Goal: Transaction & Acquisition: Download file/media

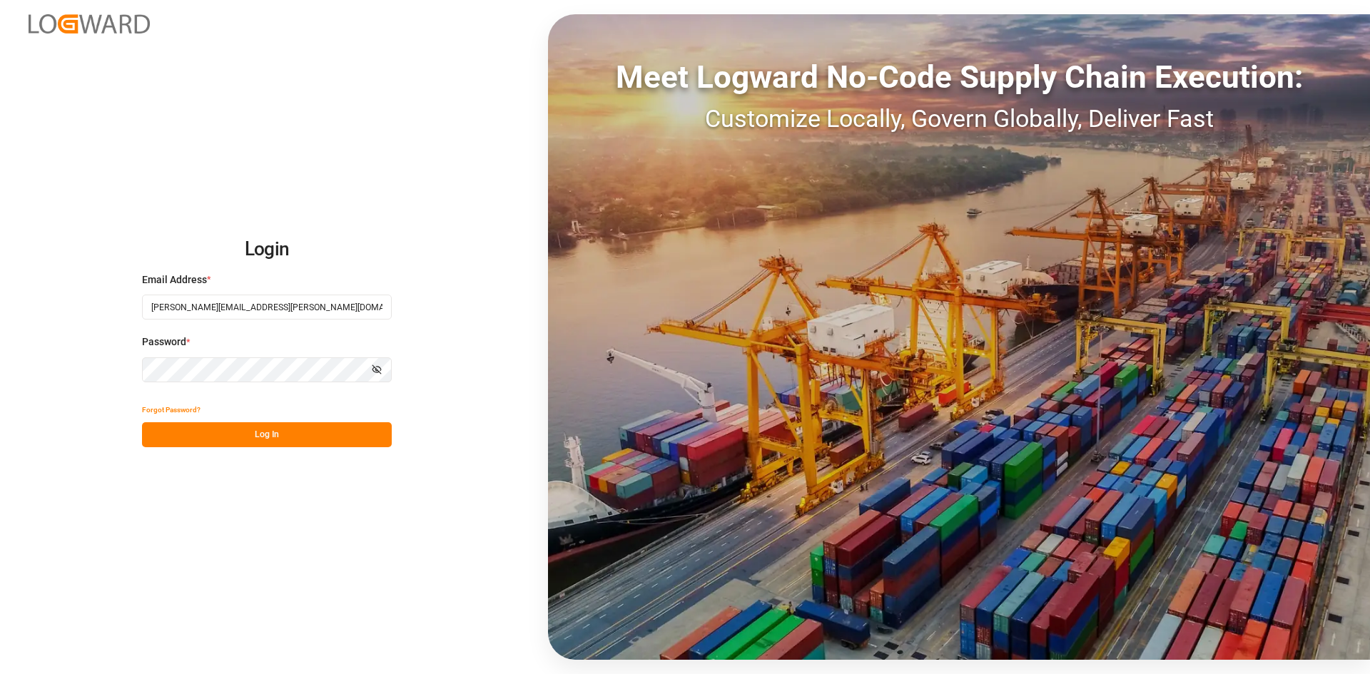
click at [298, 437] on button "Log In" at bounding box center [267, 434] width 250 height 25
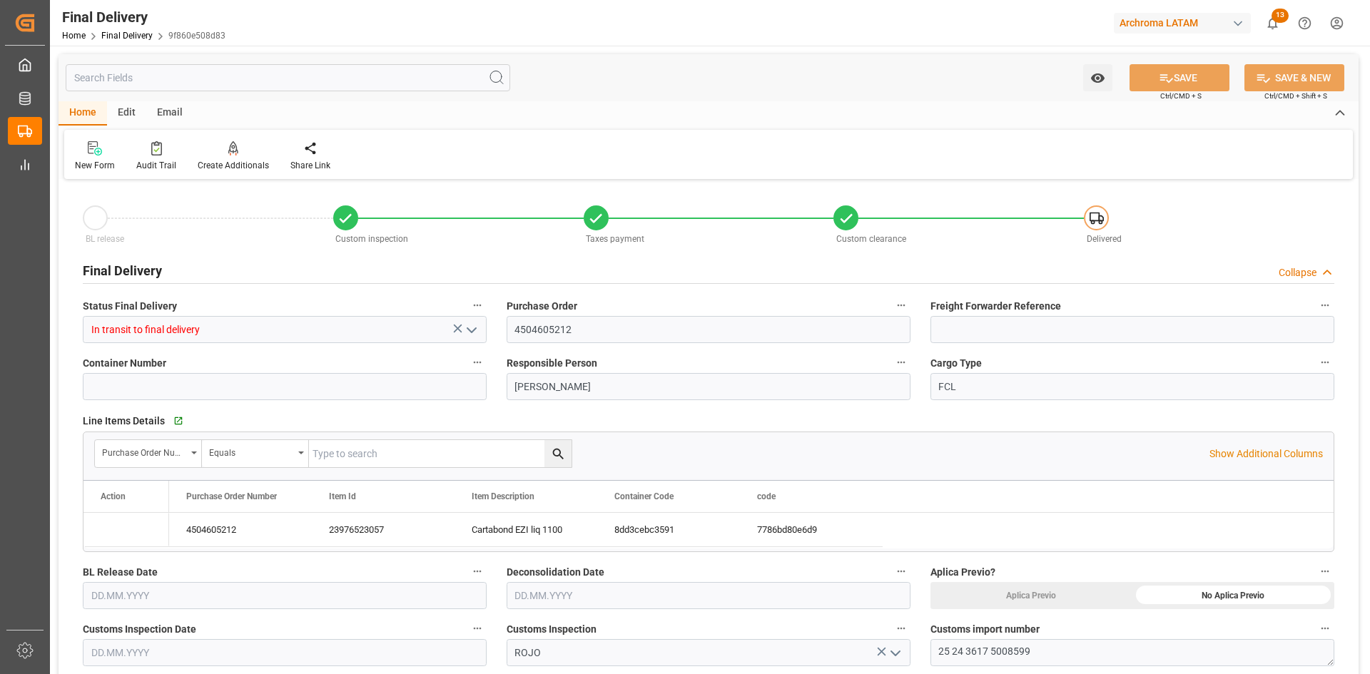
type input "[DATE]"
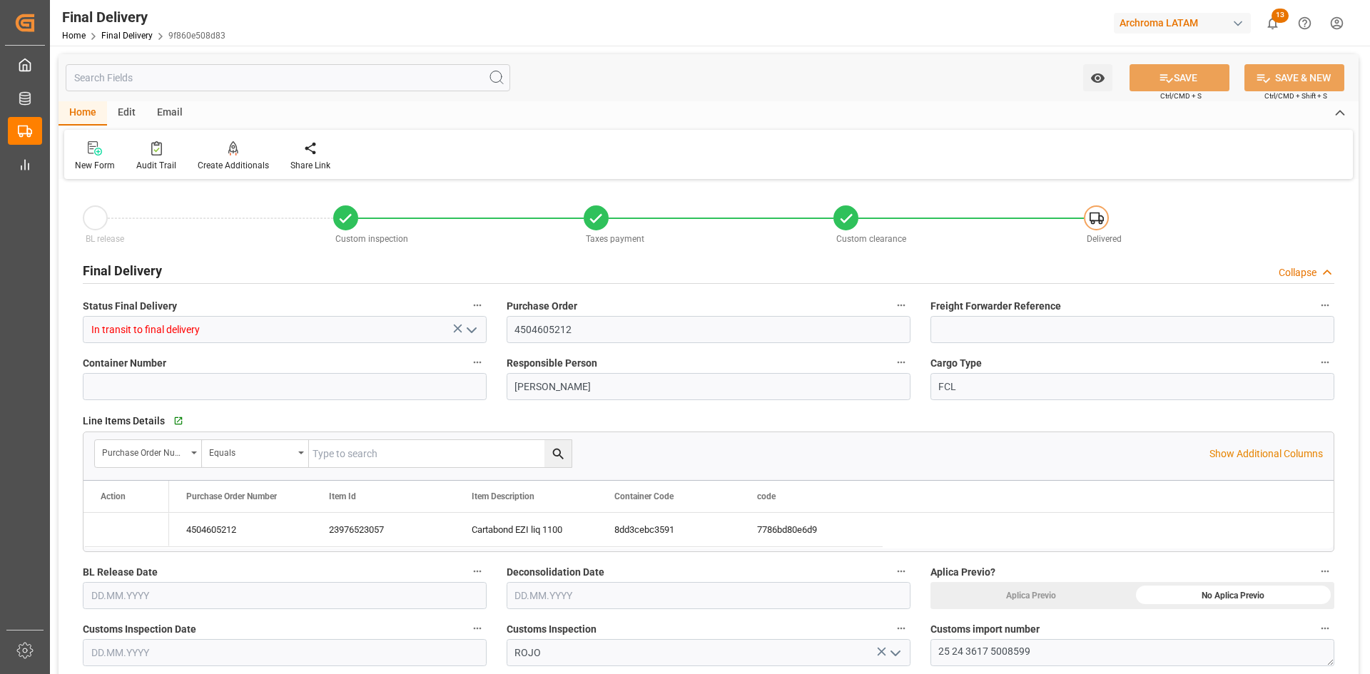
type input "01.09.2025 00:00"
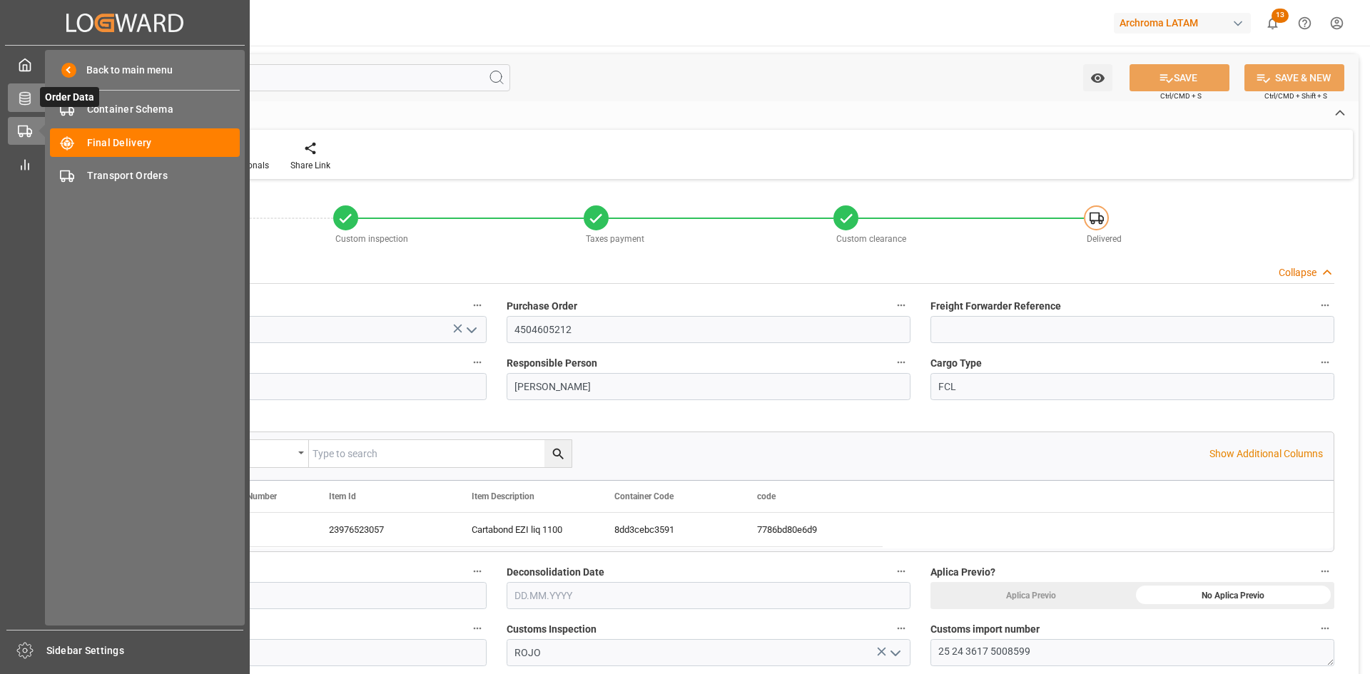
click at [25, 98] on icon at bounding box center [25, 98] width 14 height 14
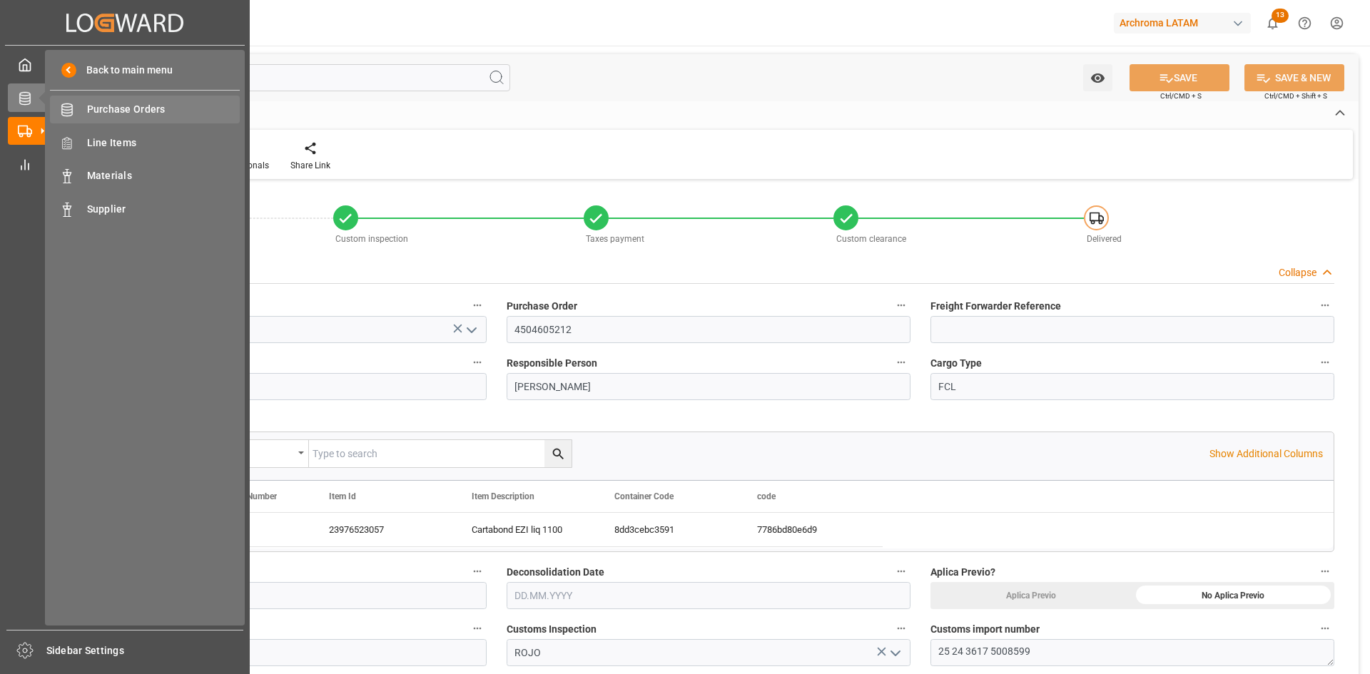
click at [157, 103] on span "Purchase Orders" at bounding box center [163, 109] width 153 height 15
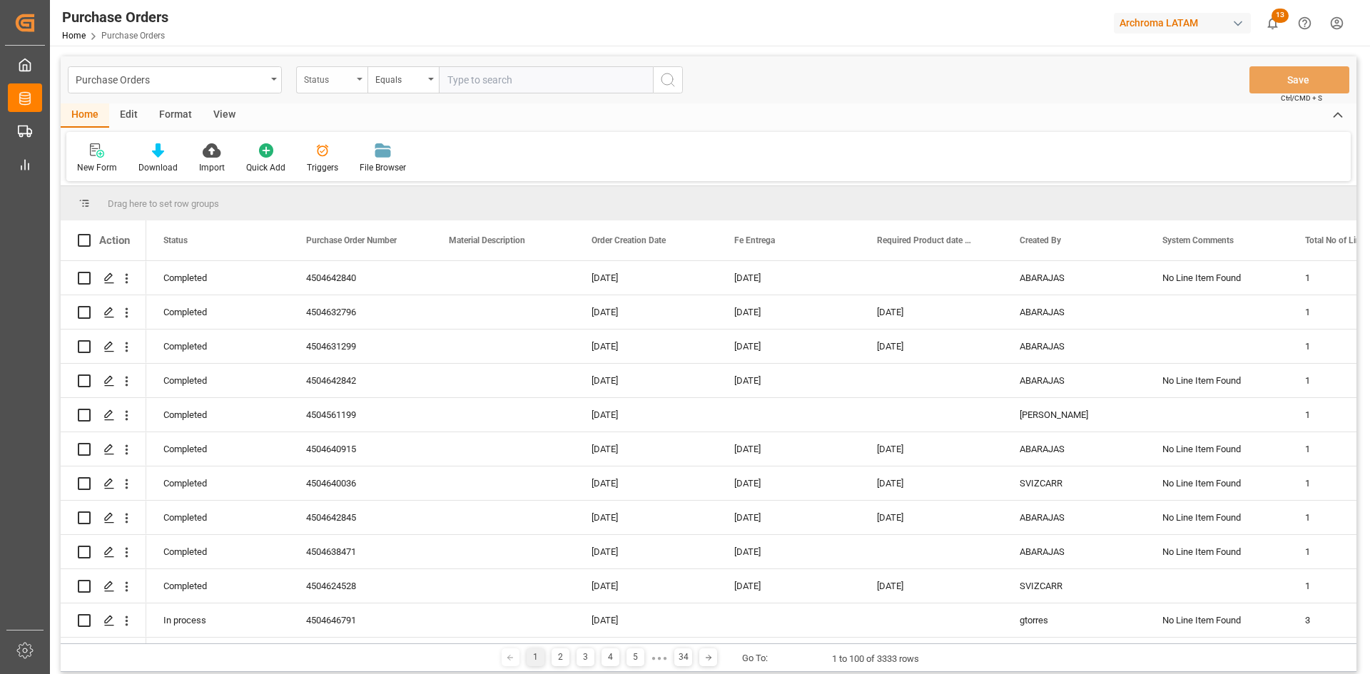
click at [328, 84] on div "Status" at bounding box center [328, 78] width 49 height 16
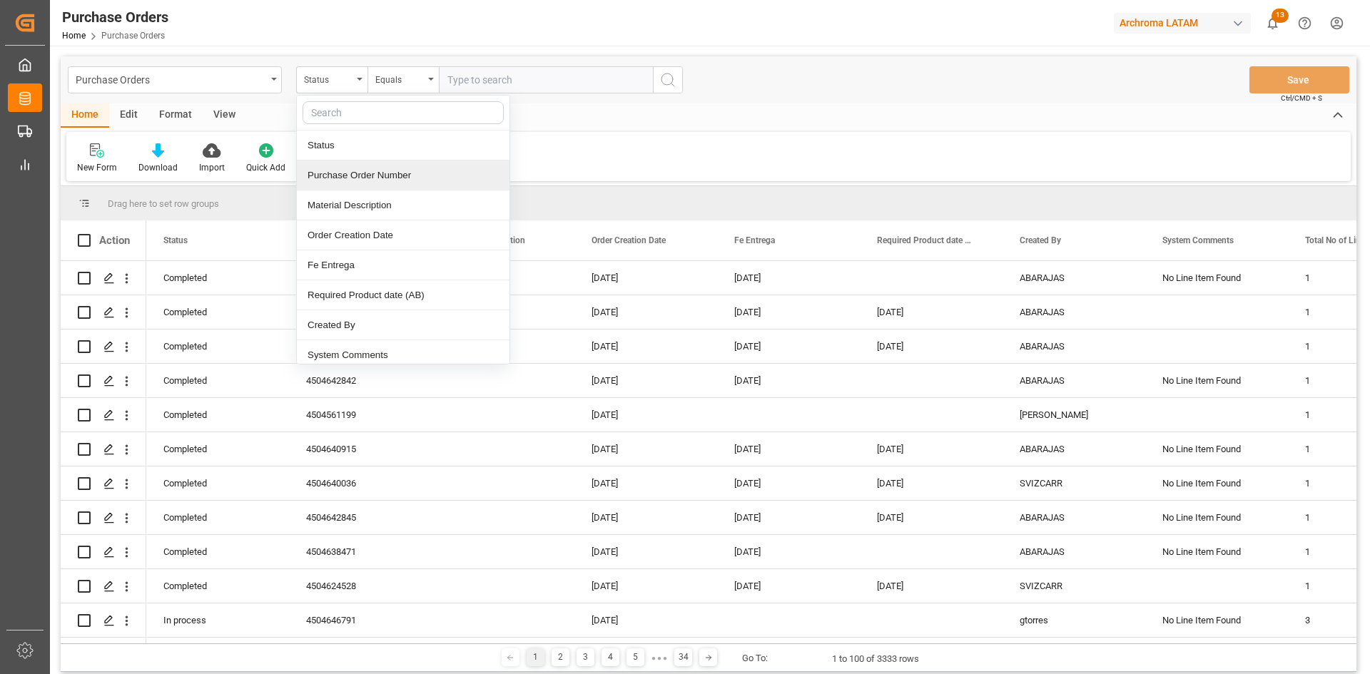
click at [385, 177] on div "Purchase Order Number" at bounding box center [403, 176] width 213 height 30
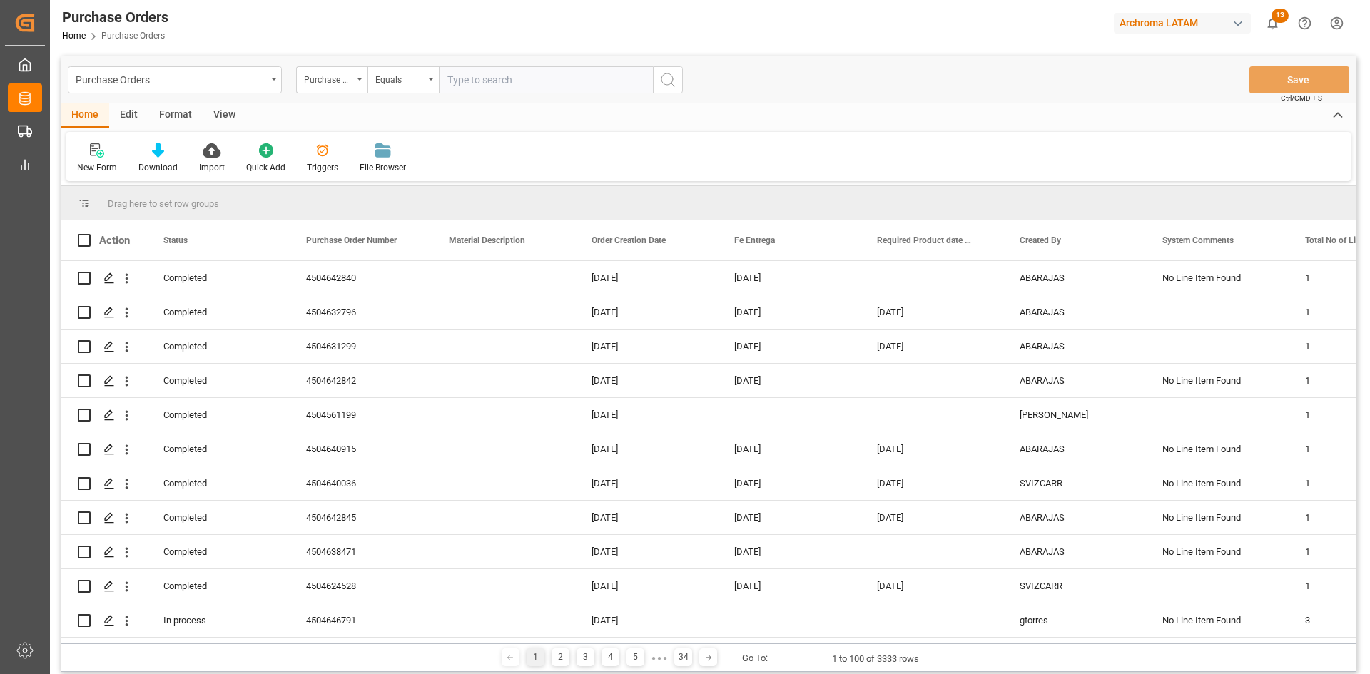
click at [472, 83] on input "text" at bounding box center [546, 79] width 214 height 27
paste input "4504641435"
type input "4504641435"
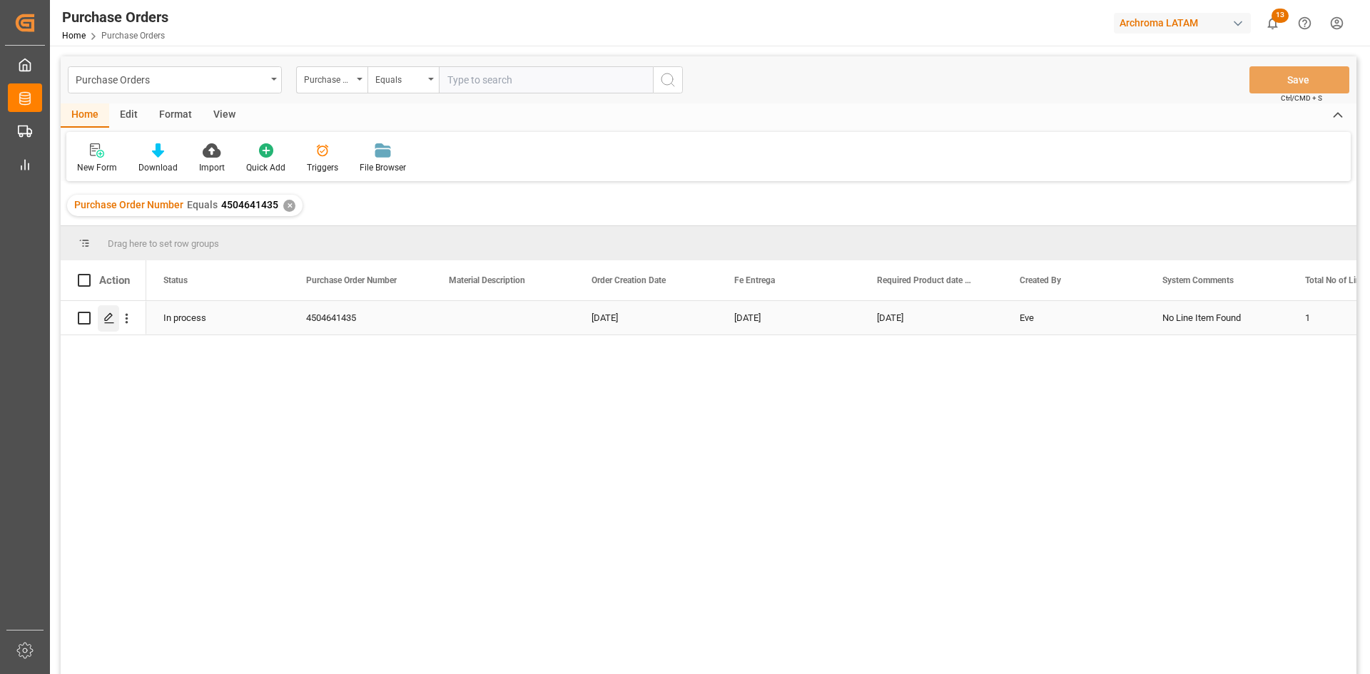
click at [115, 311] on div "Press SPACE to select this row." at bounding box center [108, 318] width 21 height 26
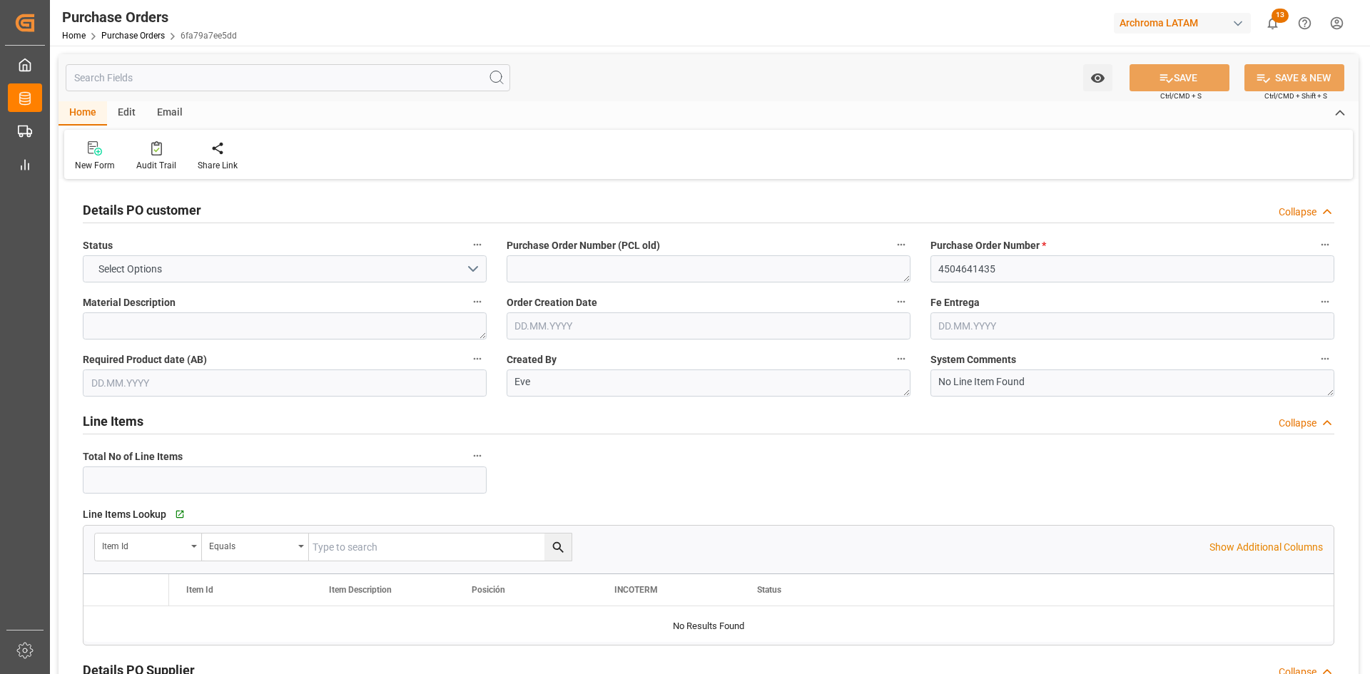
type input "1"
type input "10.07.2025"
type input "[DATE]"
type input "22.09.2025"
type input "[DATE]"
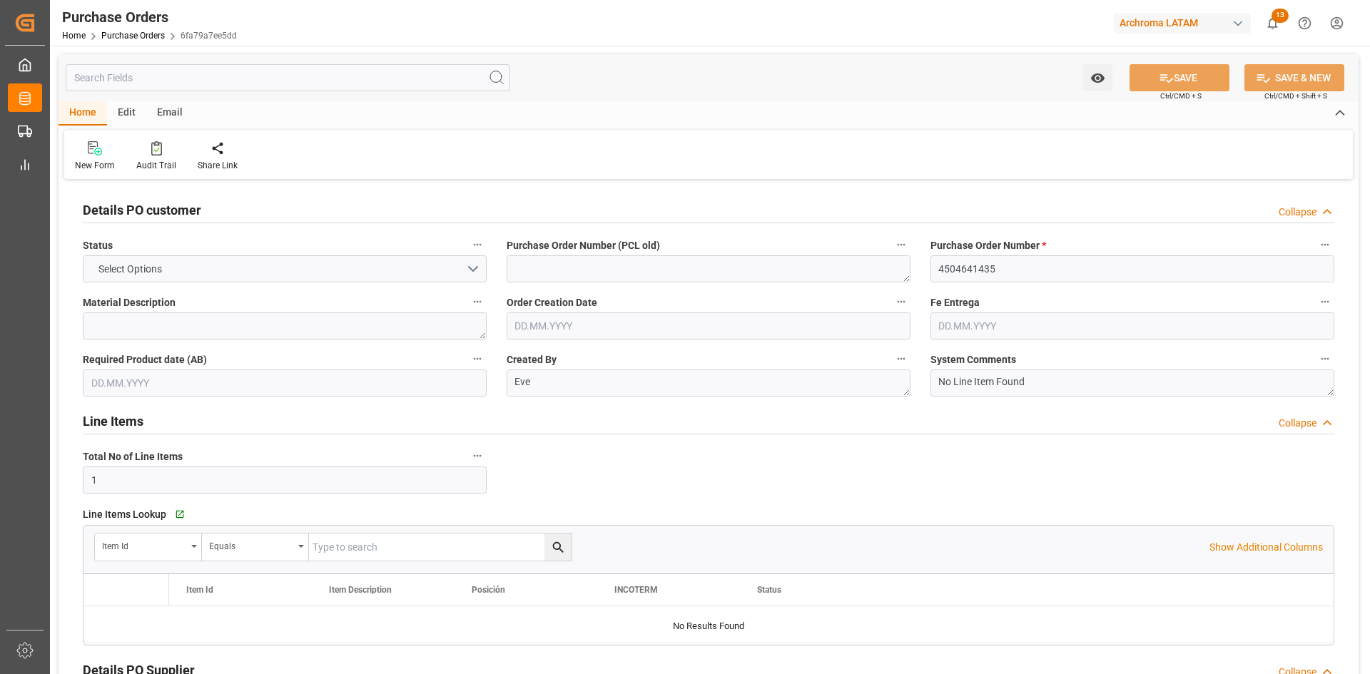
type input "[DATE]"
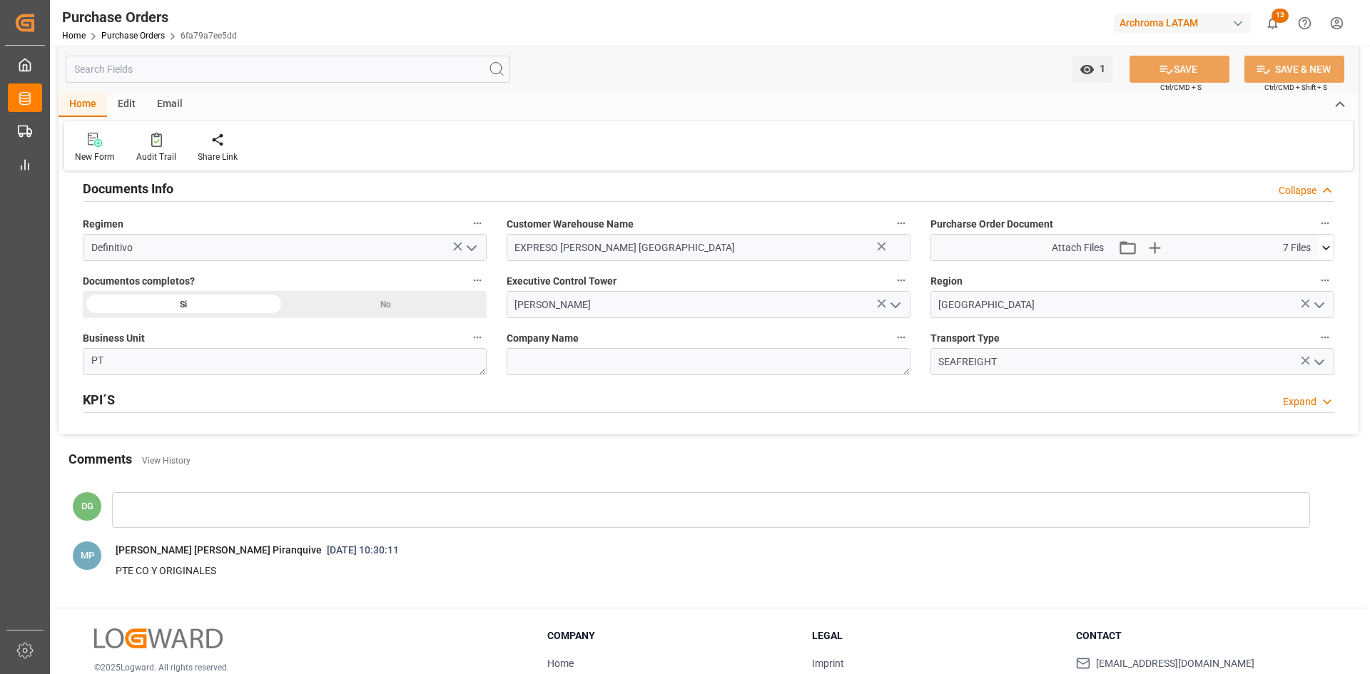
scroll to position [952, 0]
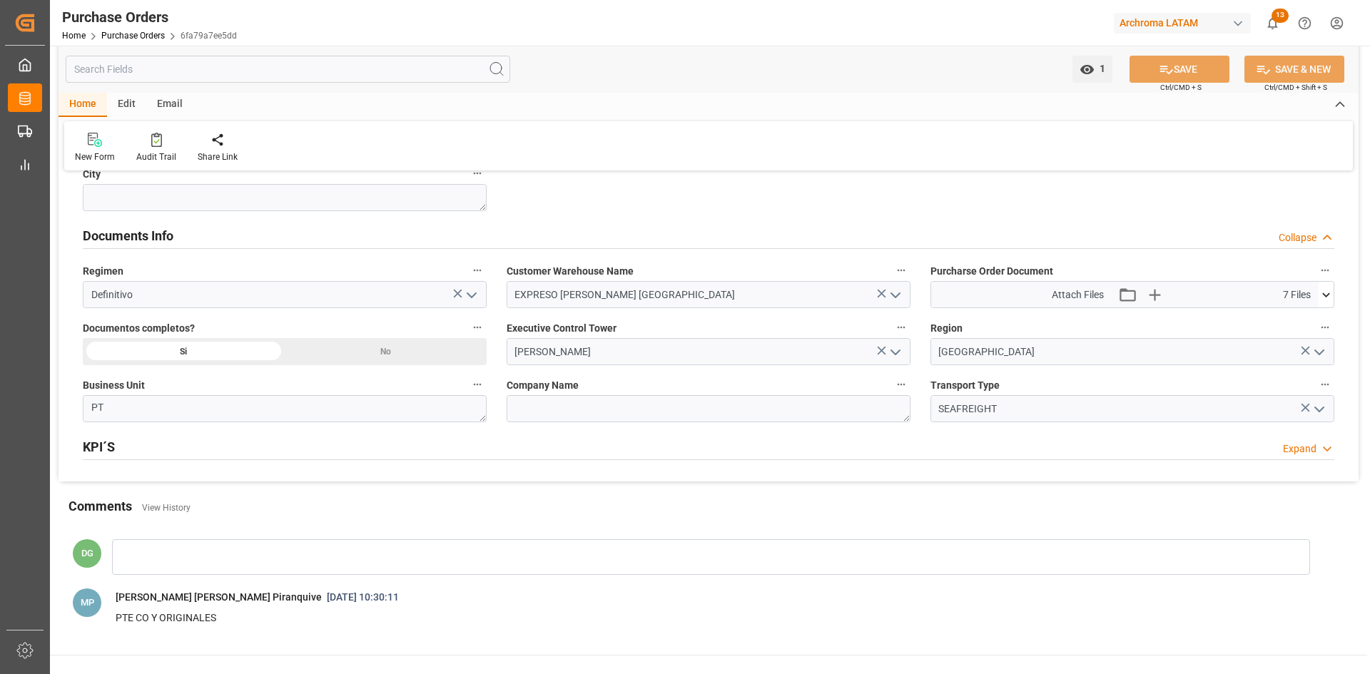
click at [1324, 298] on icon at bounding box center [1326, 295] width 15 height 15
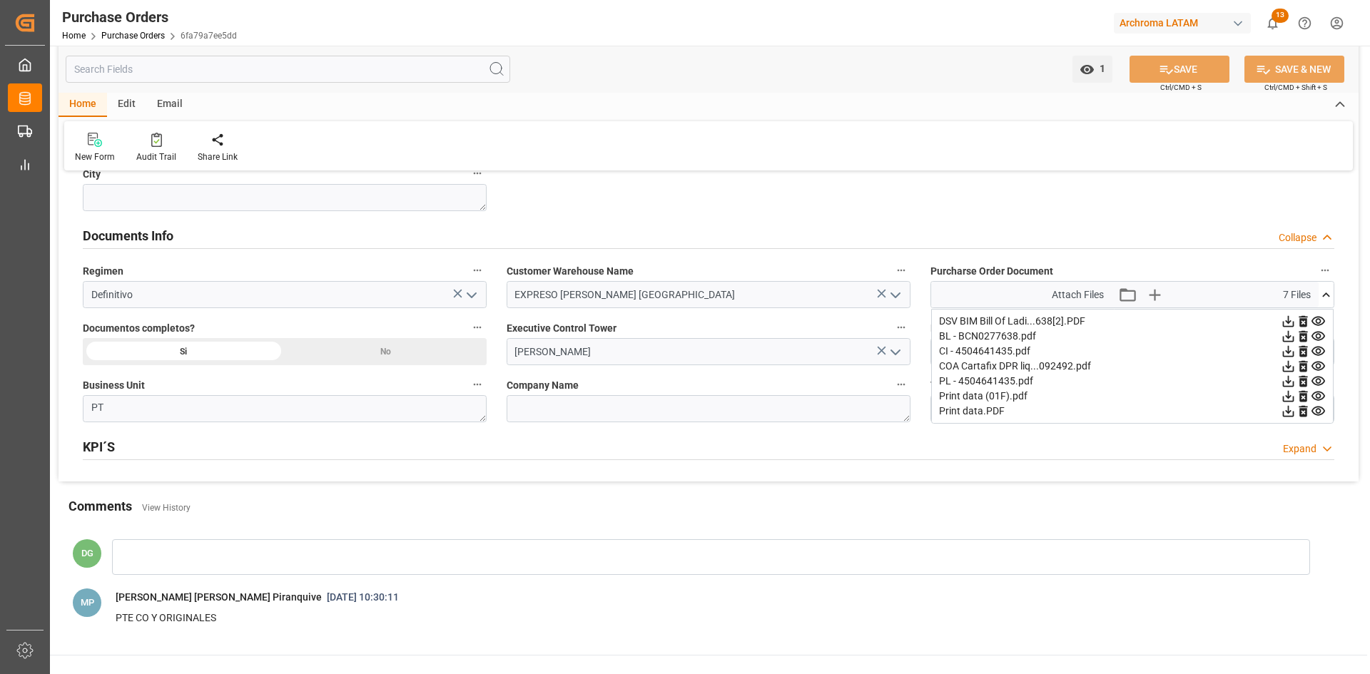
click at [1294, 334] on icon at bounding box center [1288, 336] width 11 height 11
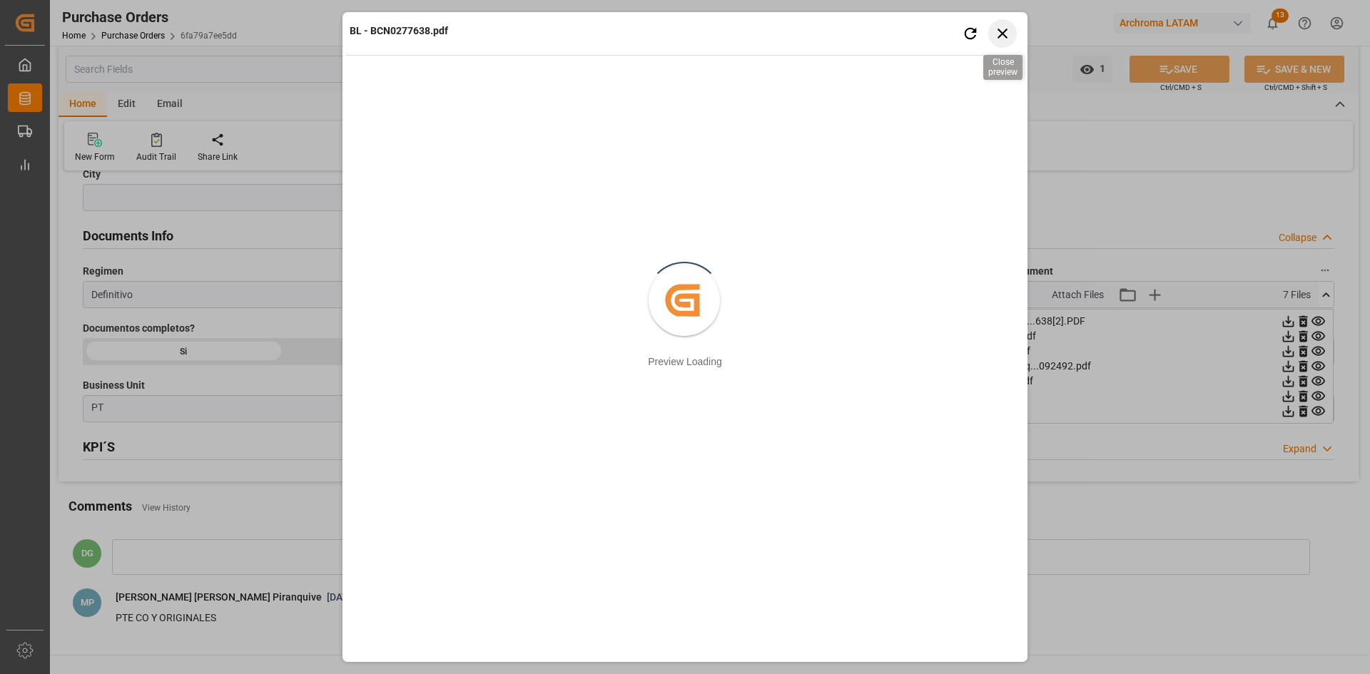
click at [998, 29] on icon "button" at bounding box center [1003, 34] width 10 height 10
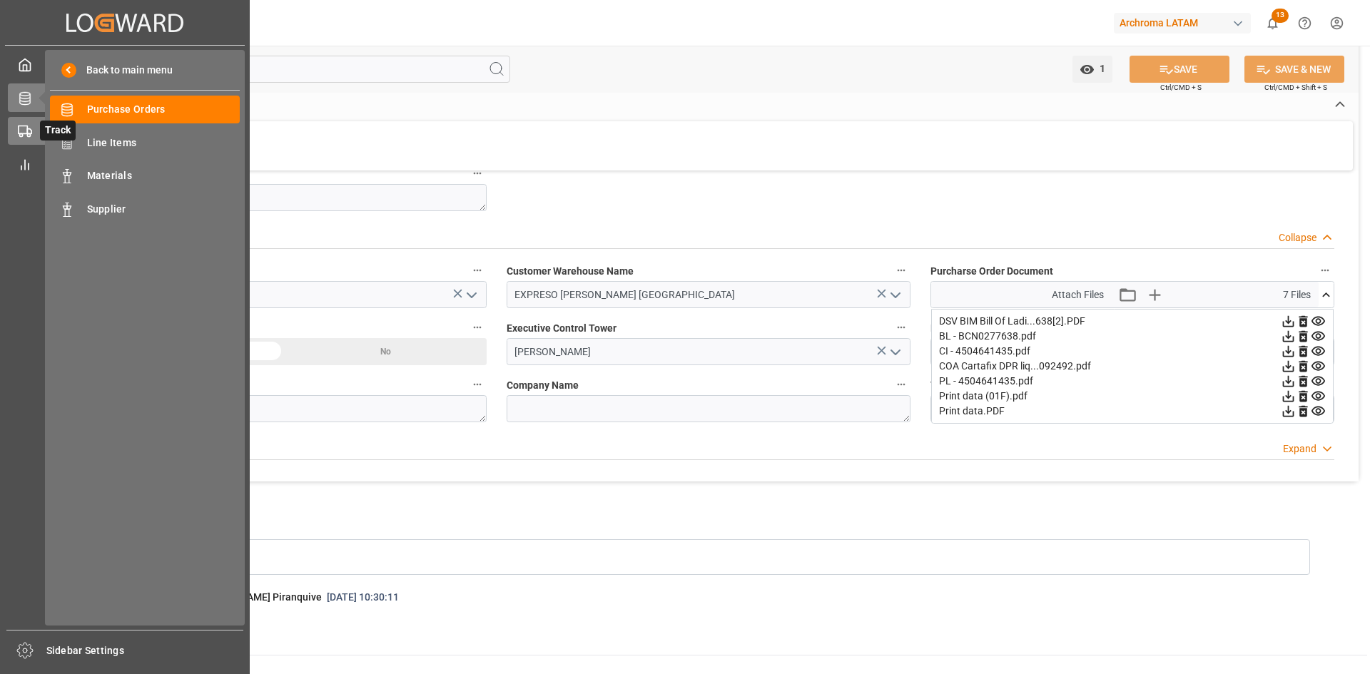
click at [35, 131] on icon at bounding box center [42, 130] width 15 height 15
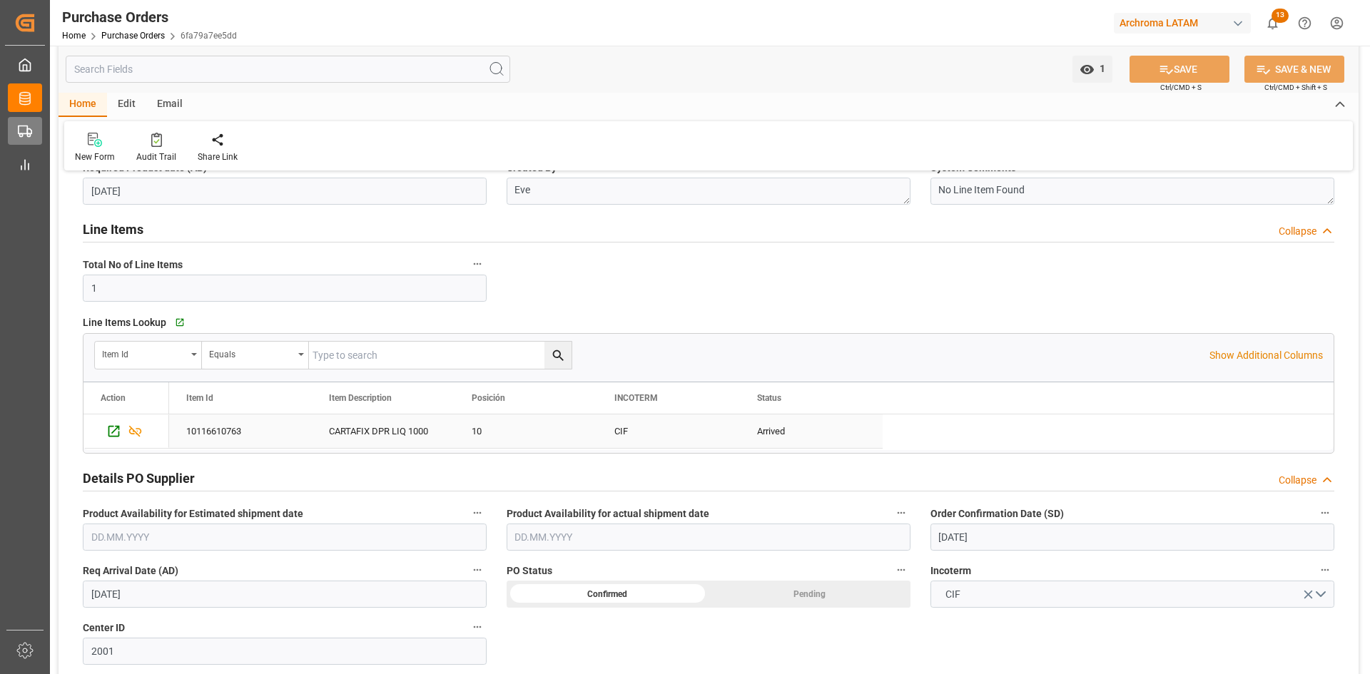
scroll to position [167, 0]
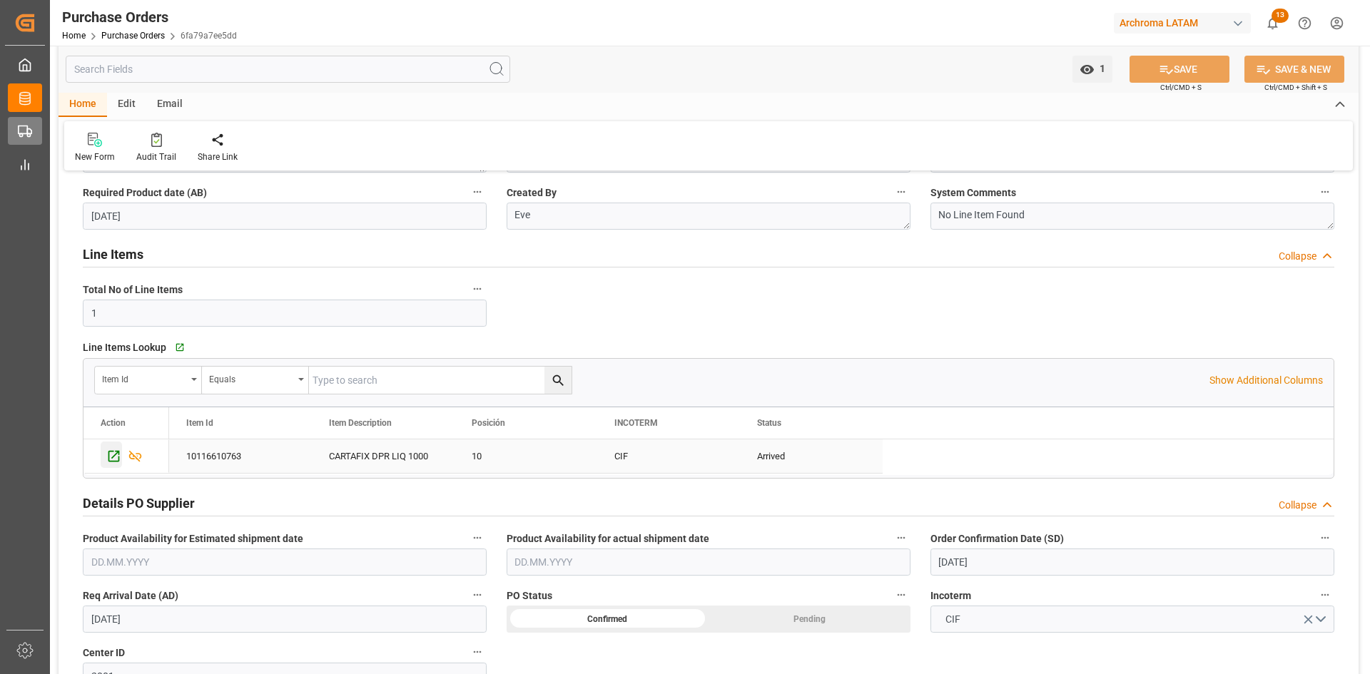
click at [119, 455] on icon "Press SPACE to select this row." at bounding box center [113, 456] width 11 height 11
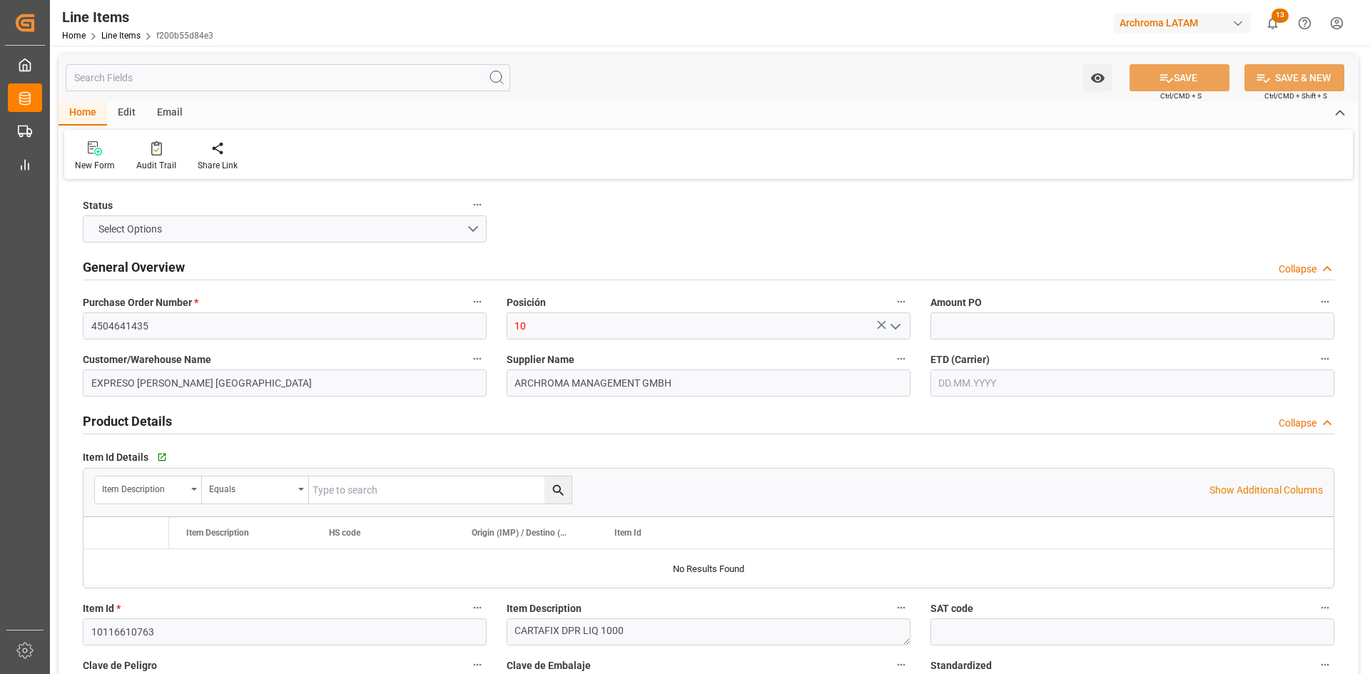
type input "1"
type input "8"
type input "8000"
type input "8472"
type input "14560"
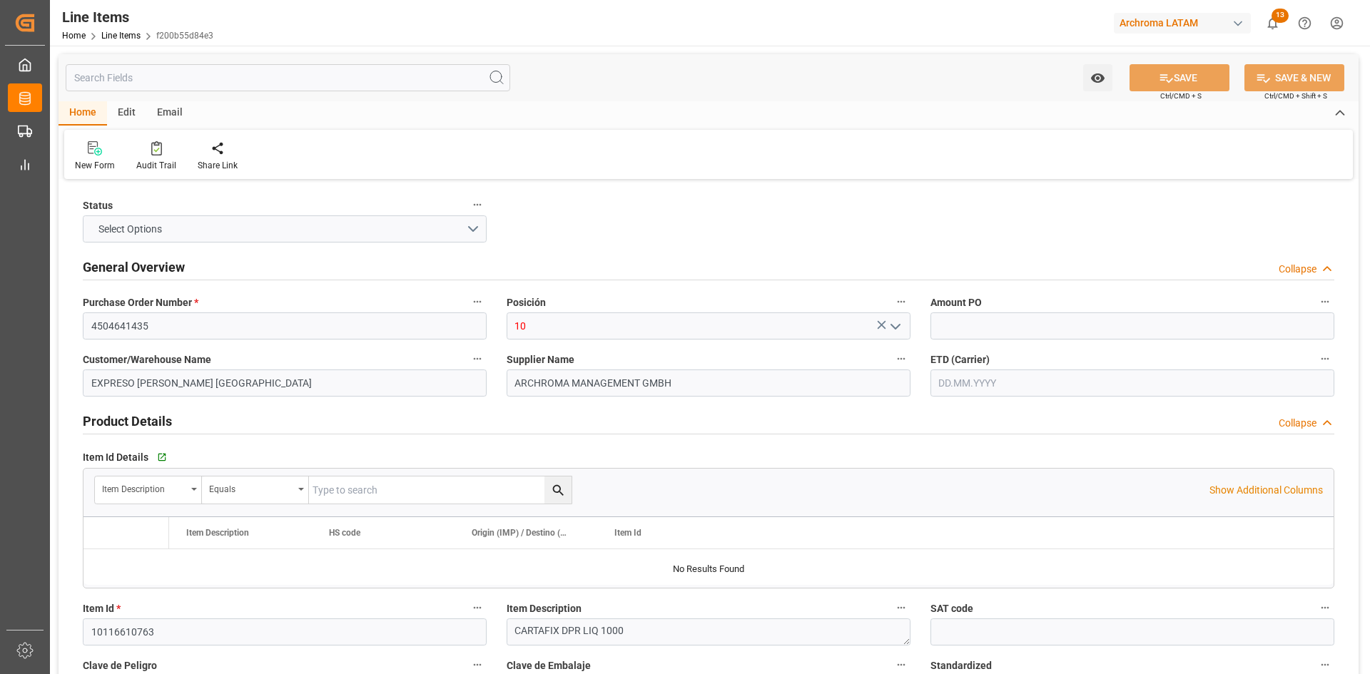
type input "380992"
type input "[DATE]"
type input "[DATE] 07:03"
type input "10.07.2025 16:16"
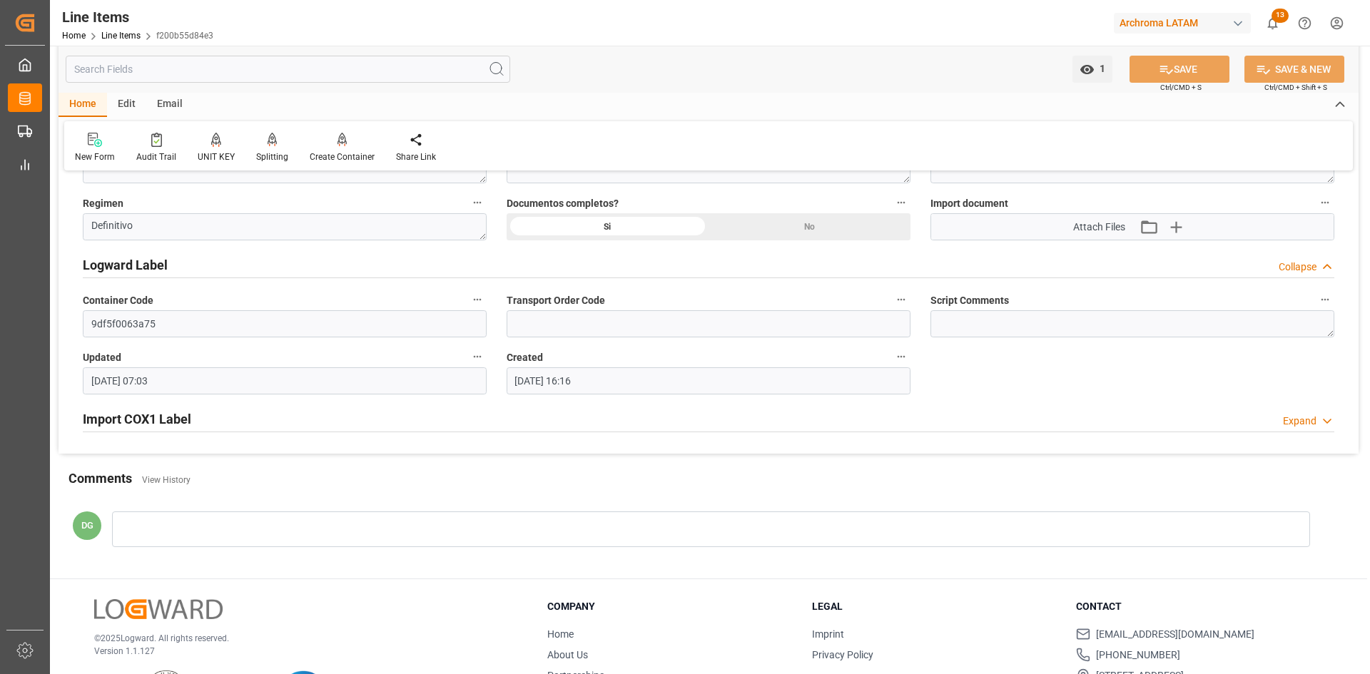
scroll to position [1195, 0]
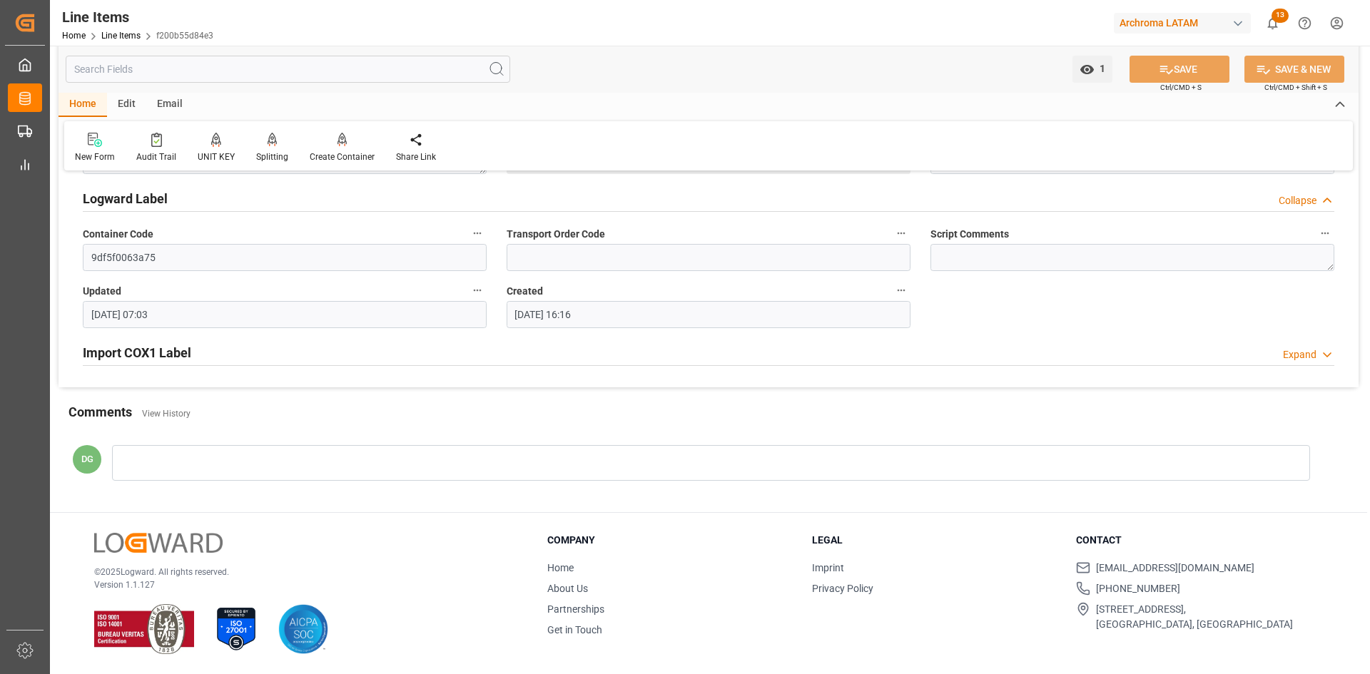
click at [129, 360] on h2 "Import COX1 Label" at bounding box center [137, 352] width 108 height 19
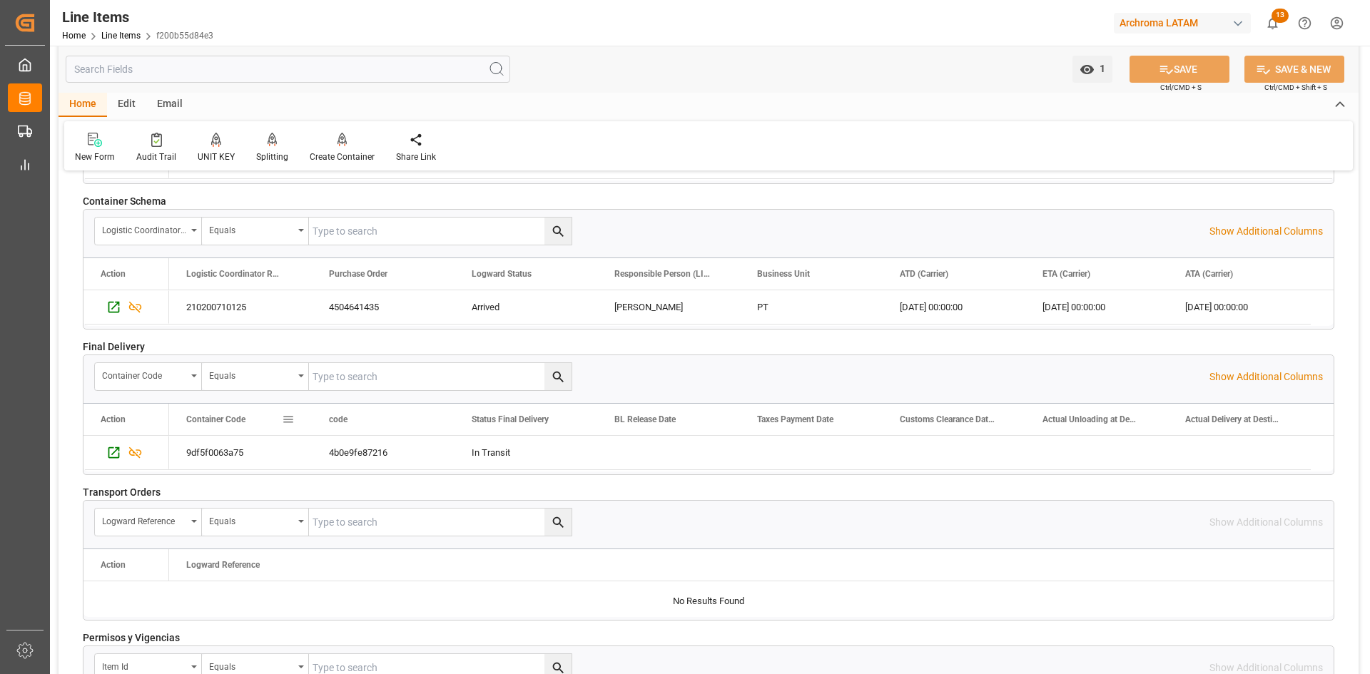
scroll to position [1909, 0]
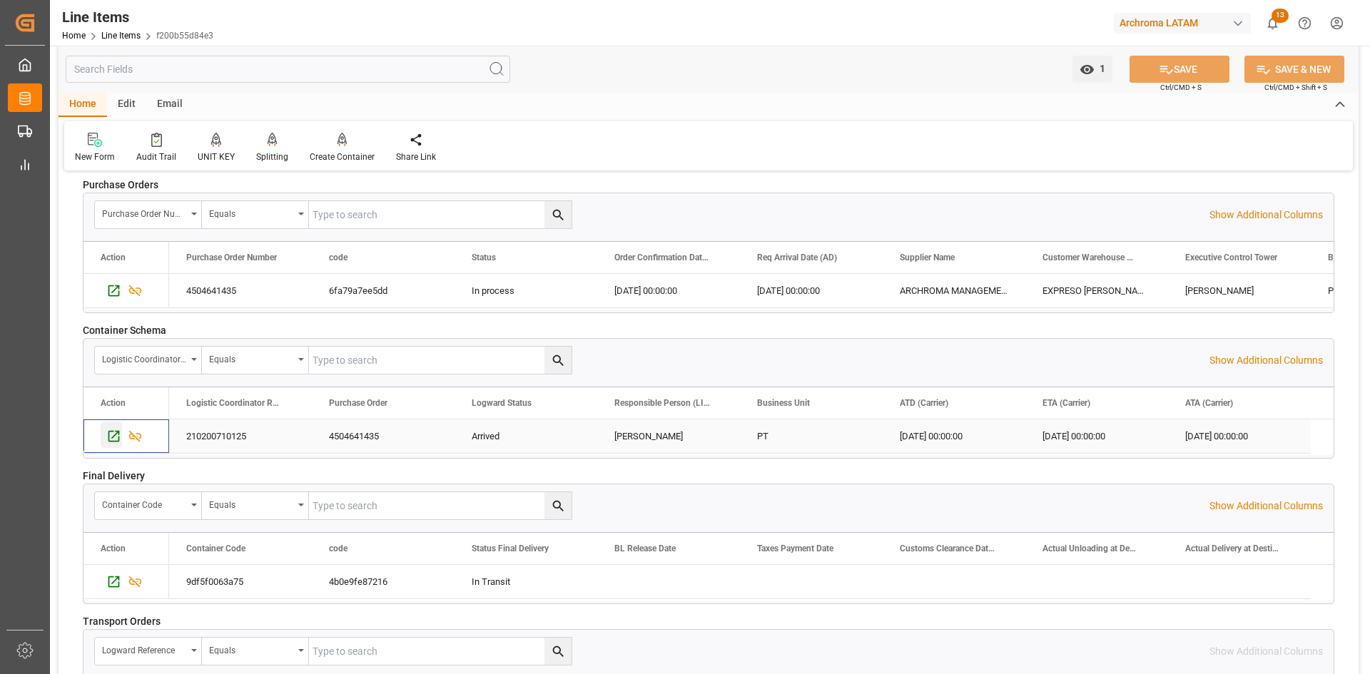
click at [103, 429] on div "Press SPACE to select this row." at bounding box center [111, 435] width 21 height 26
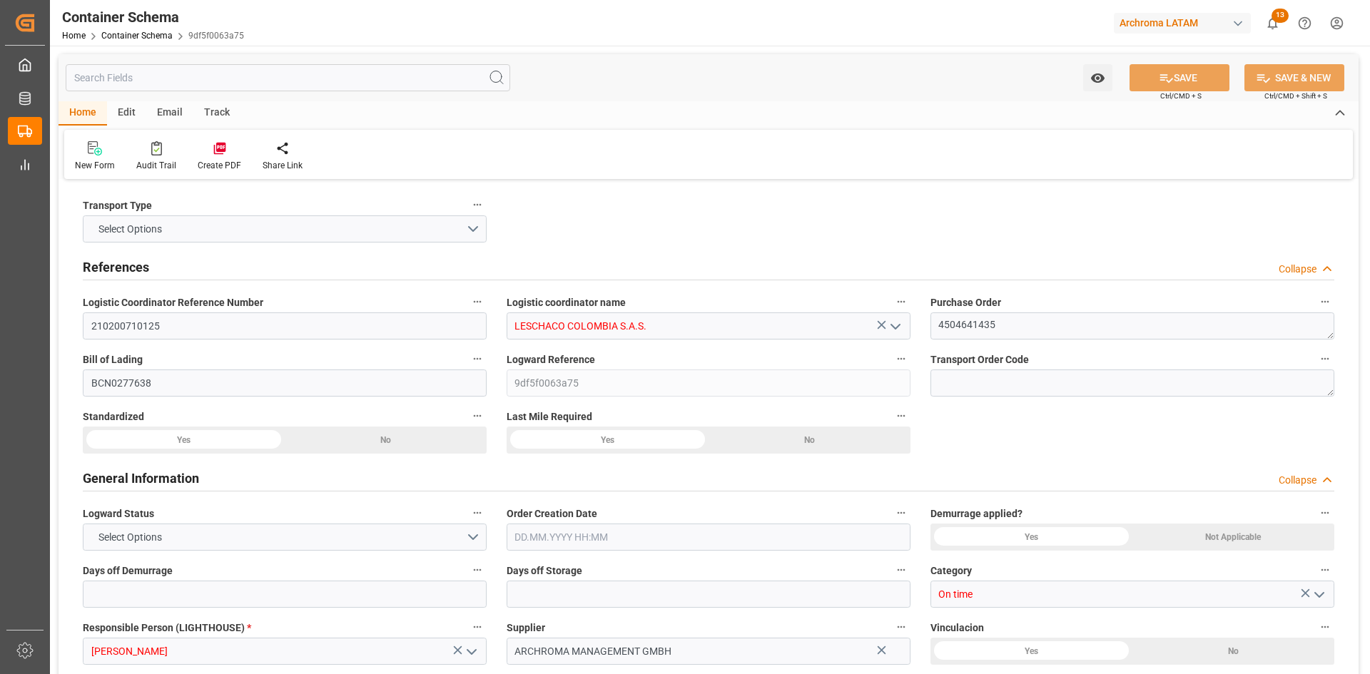
type input "0"
type input "3"
type input "1"
type input "8"
type input "8000"
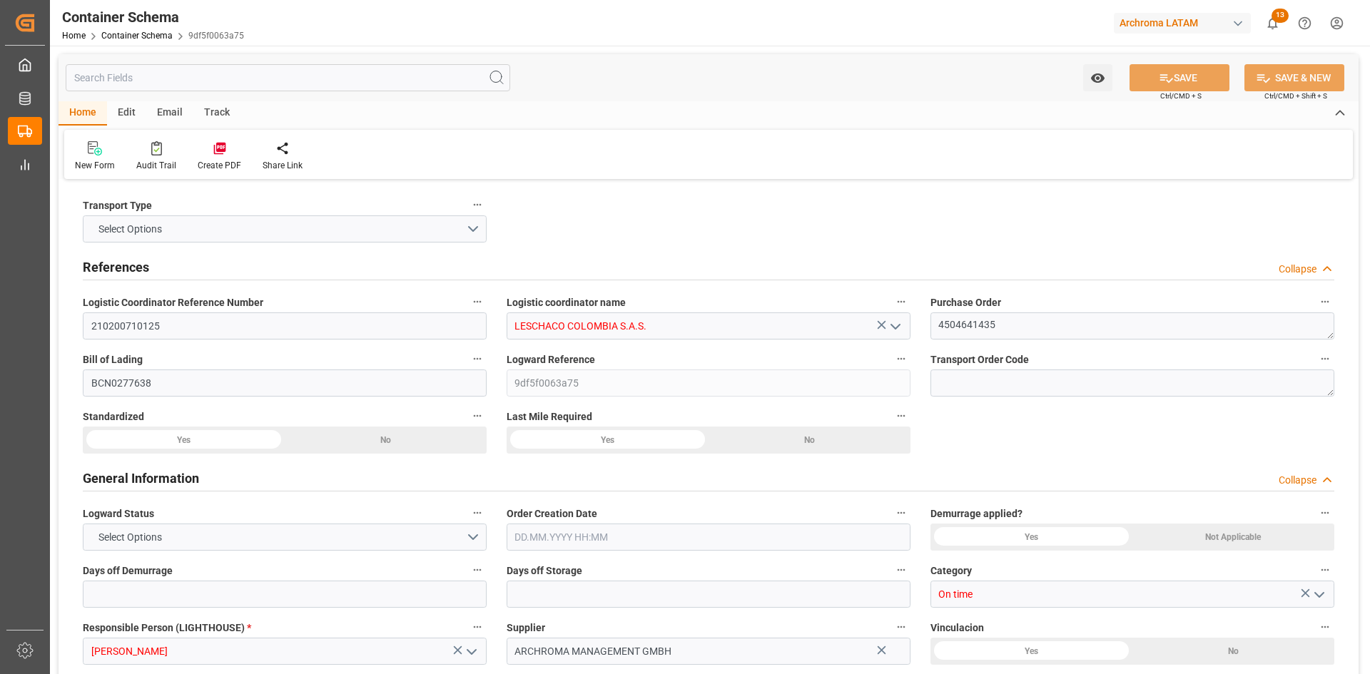
type input "8472"
type input "MSC"
type input "Mediterranean Shipping Company"
type input "ESBCN"
type input "COCTG"
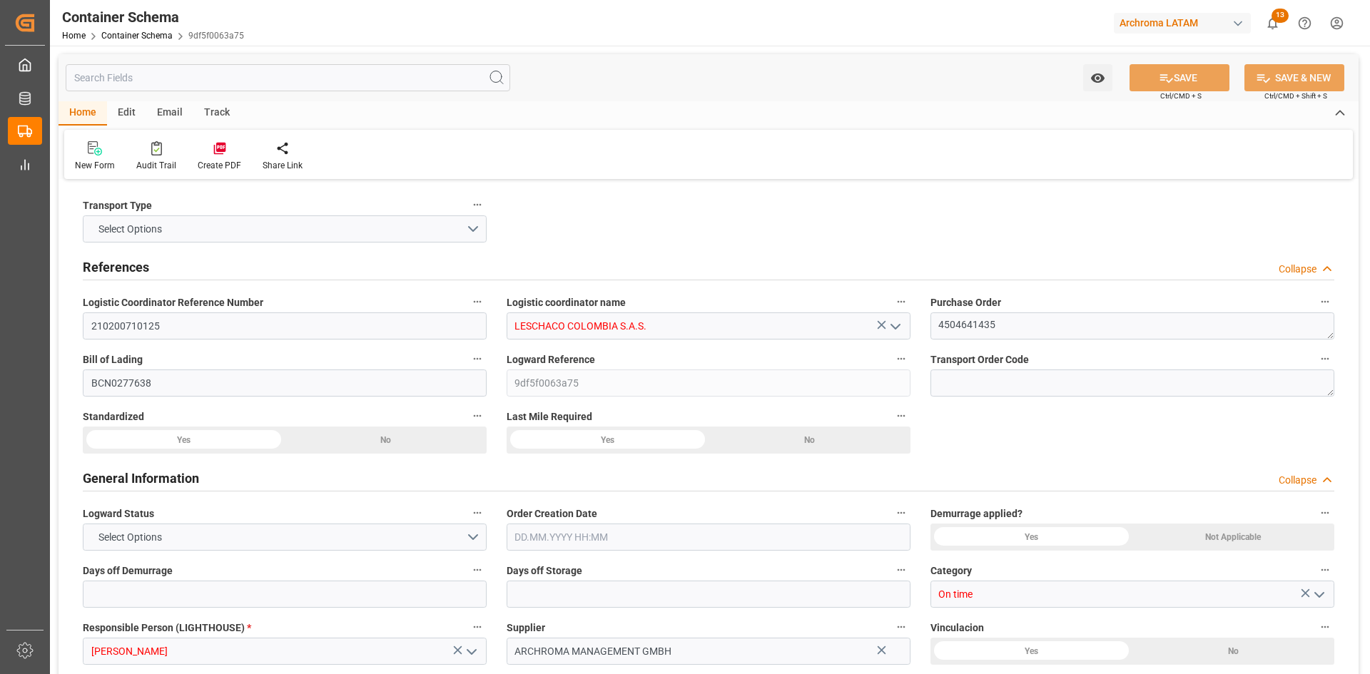
type input "COCTG"
type input "9339272"
type input "9727613"
type input "9983683"
type input "[DATE] 19:30"
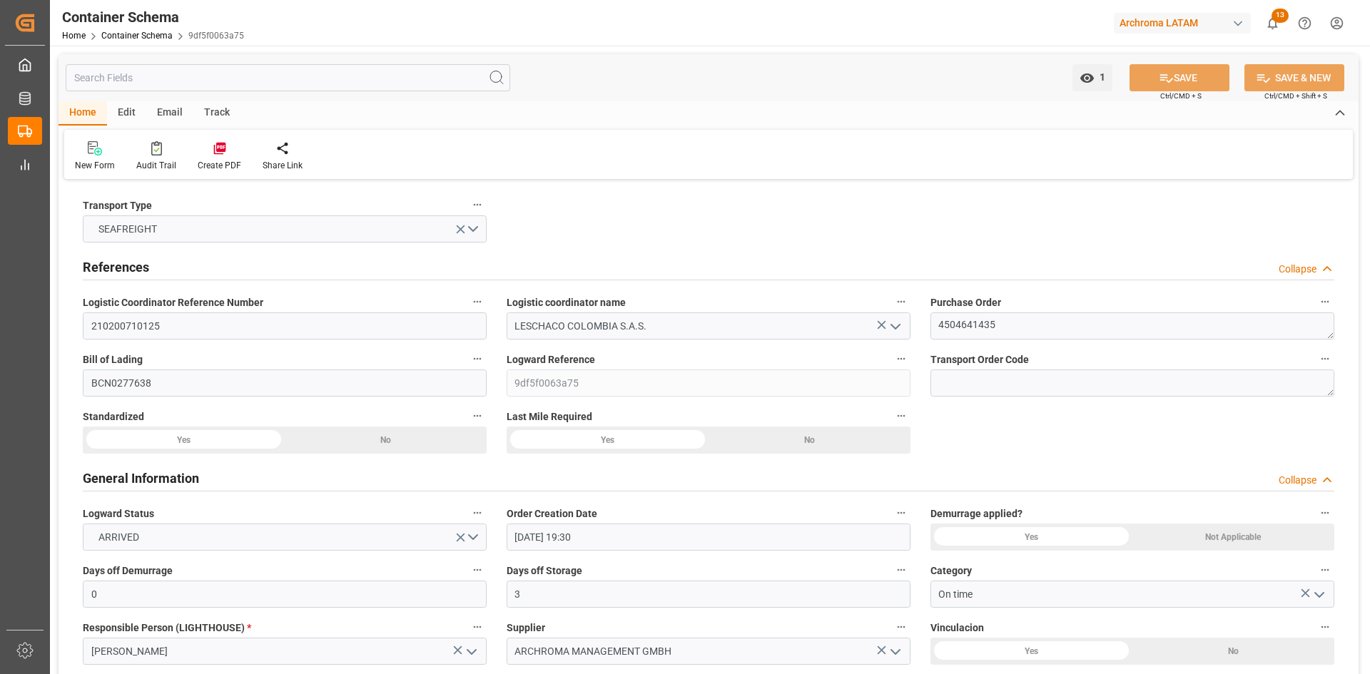
type input "[DATE]"
type input "[DATE] 00:00"
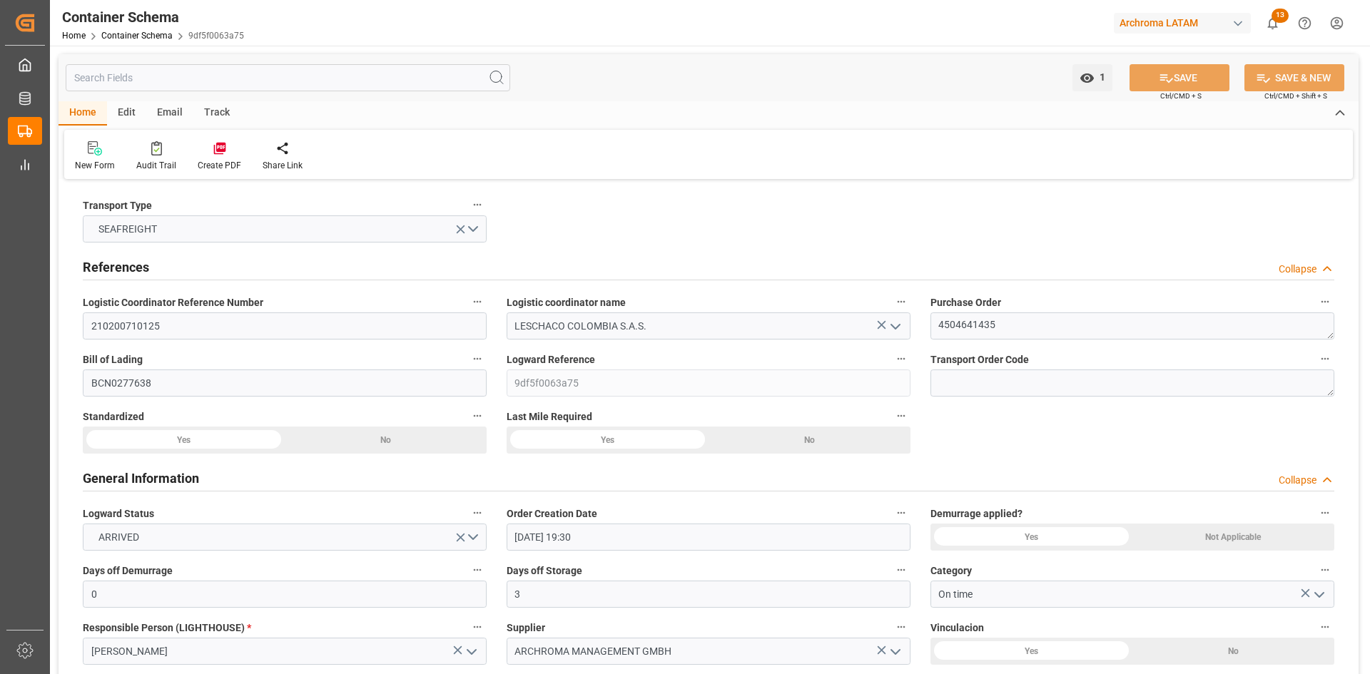
type input "[DATE] 00:00"
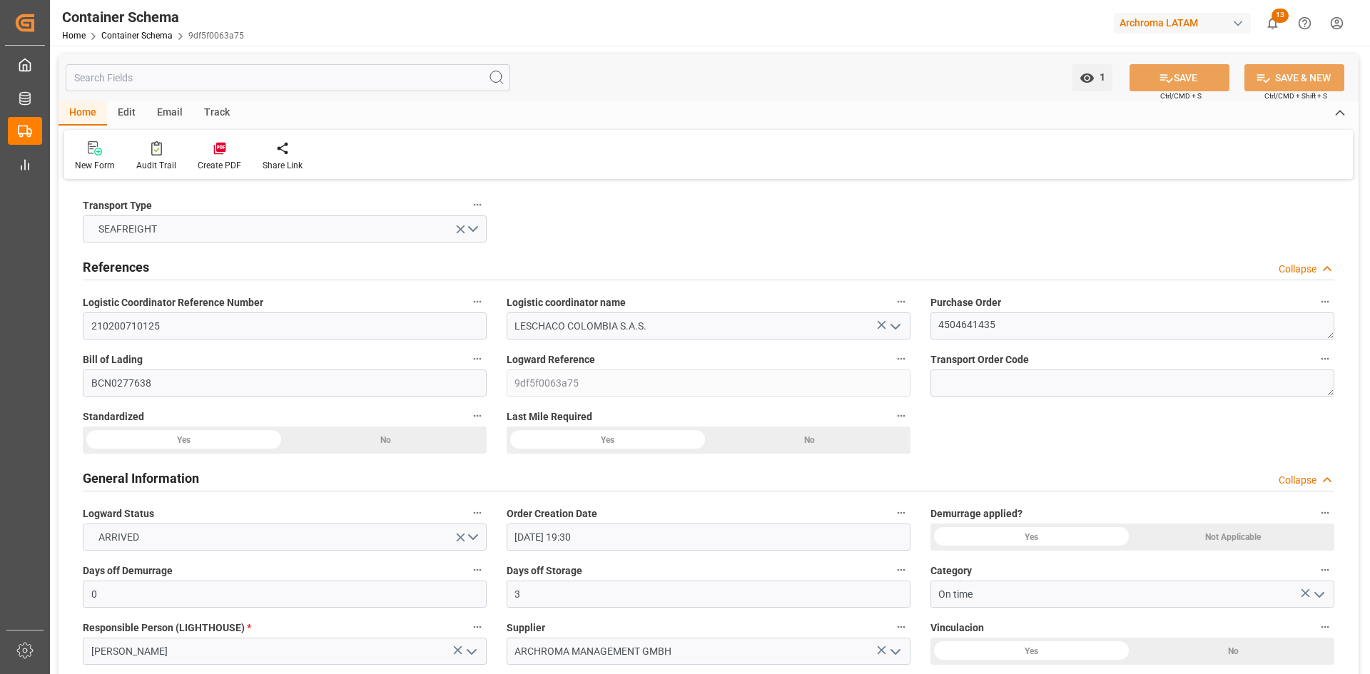
type input "[DATE] 00:00"
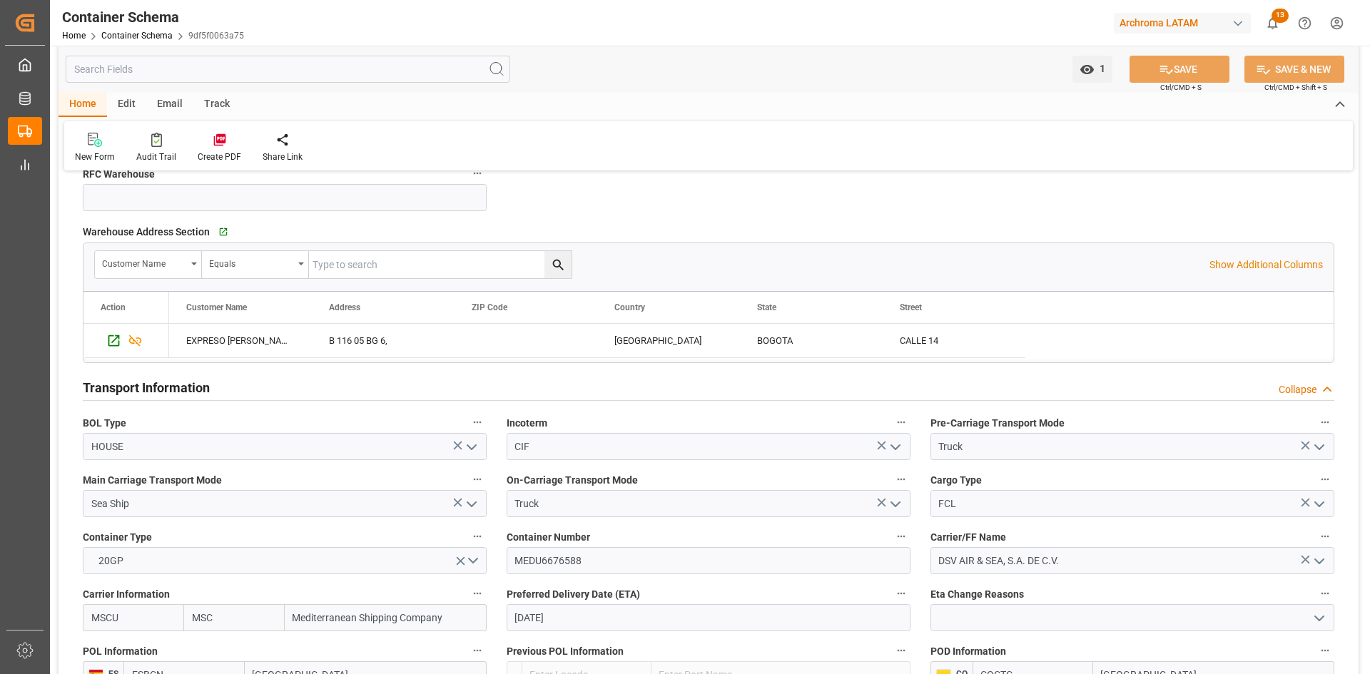
scroll to position [1070, 0]
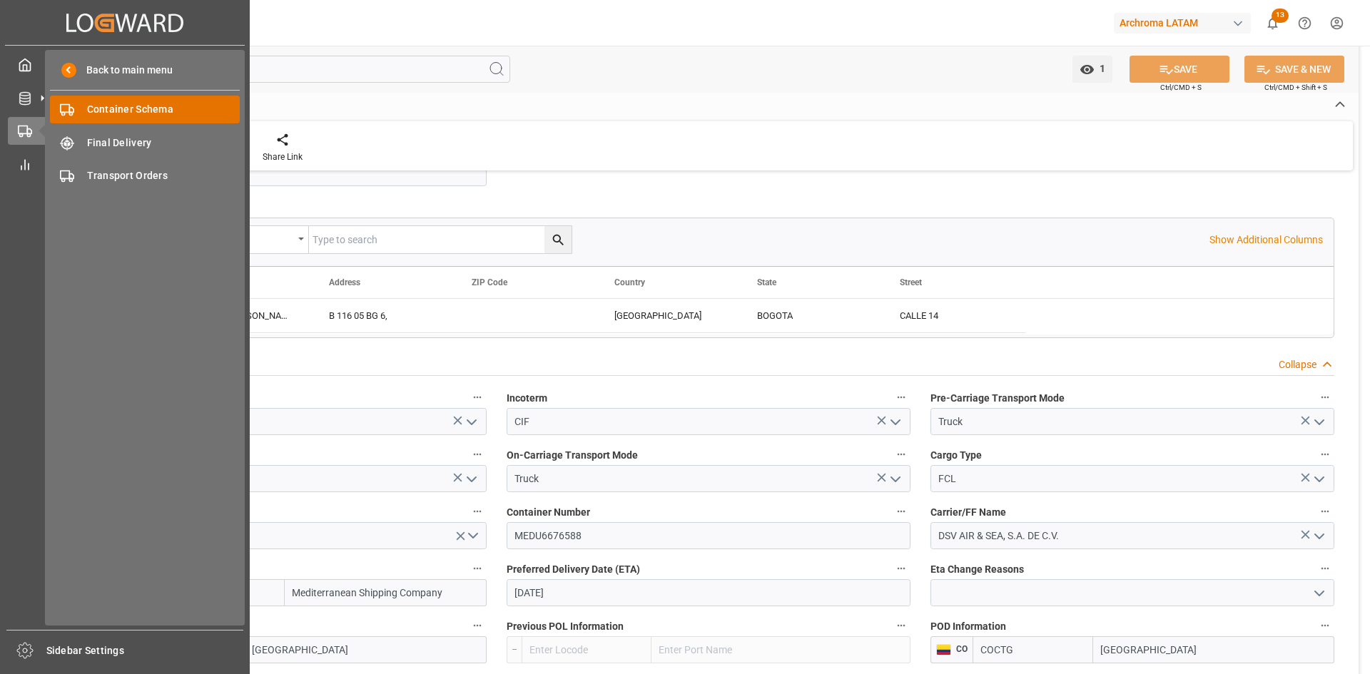
click at [128, 110] on span "Container Schema" at bounding box center [163, 109] width 153 height 15
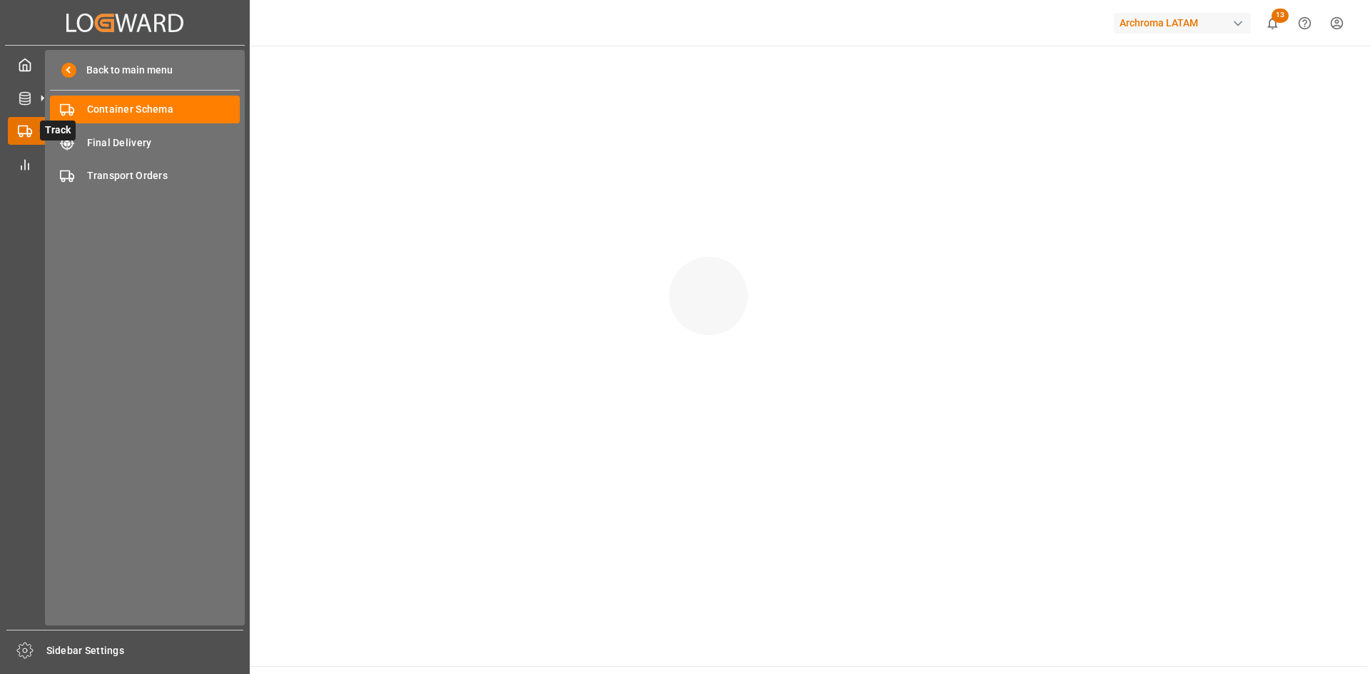
click at [19, 133] on div at bounding box center [20, 130] width 24 height 15
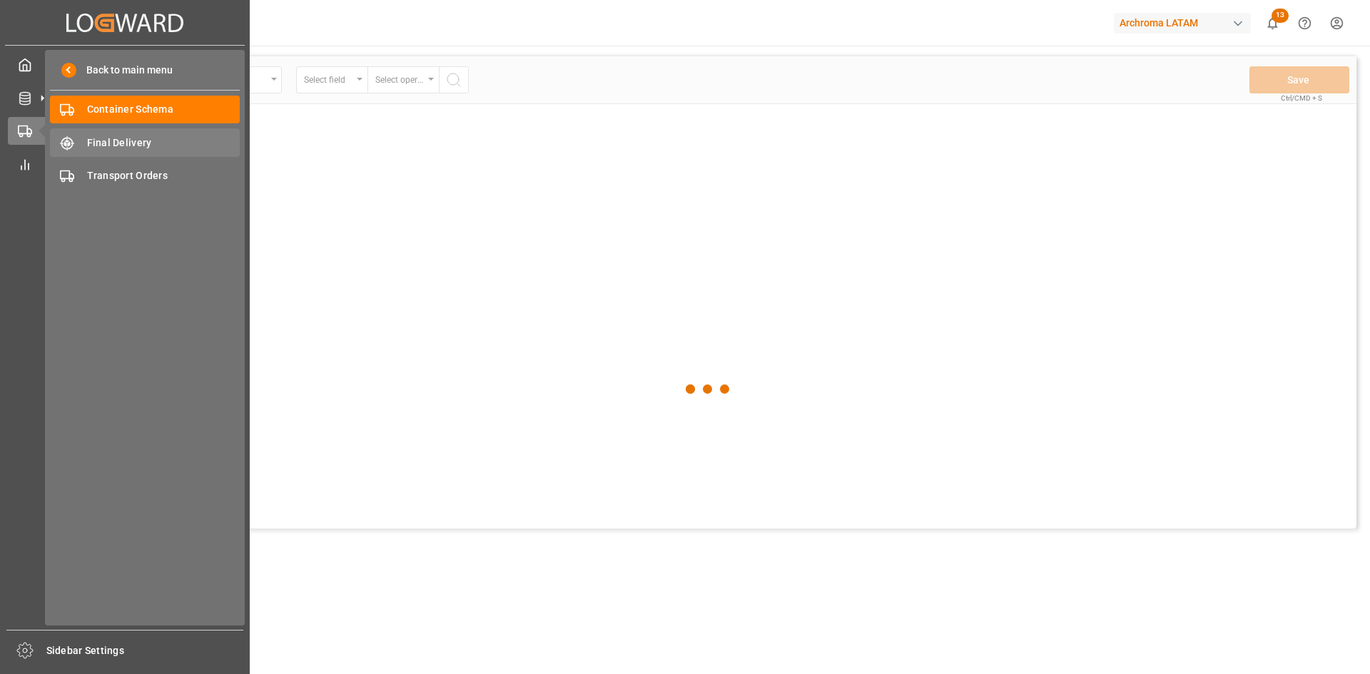
click at [142, 143] on span "Final Delivery" at bounding box center [163, 143] width 153 height 15
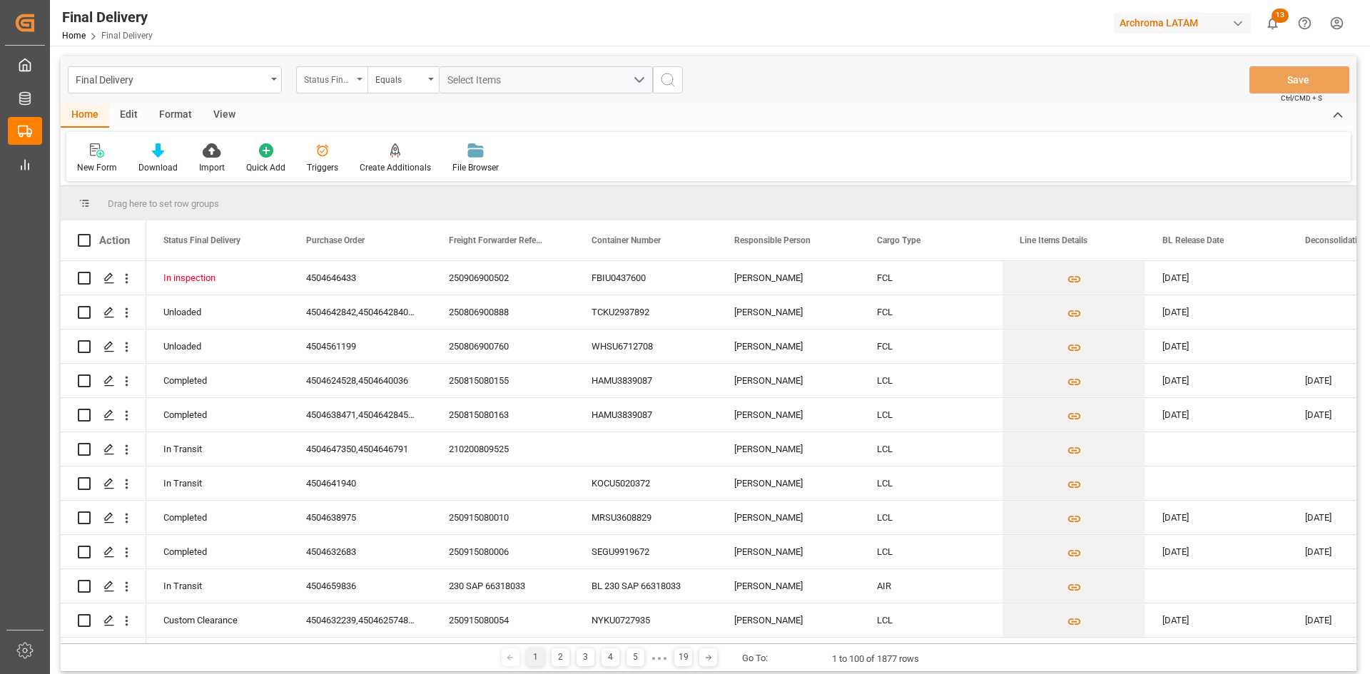
click at [341, 73] on div "Status Final Delivery" at bounding box center [328, 78] width 49 height 16
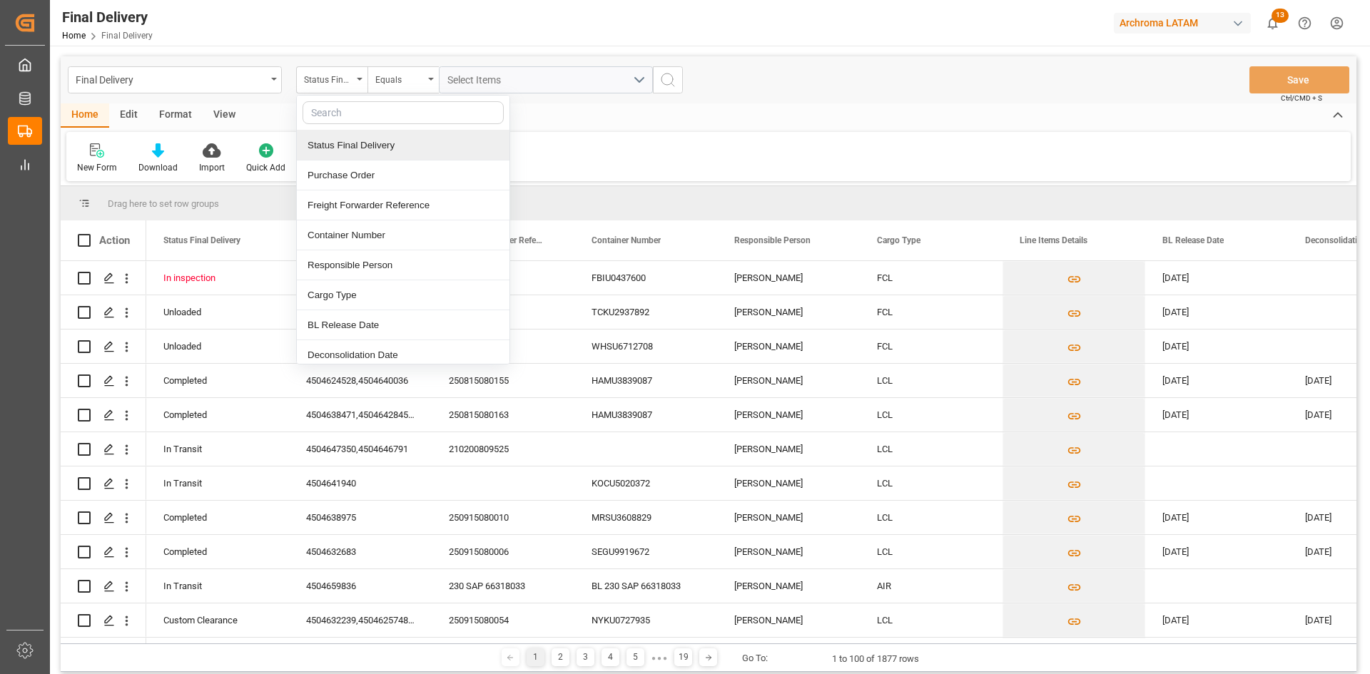
click at [357, 120] on input "text" at bounding box center [403, 112] width 201 height 23
type input "R"
type input "BU"
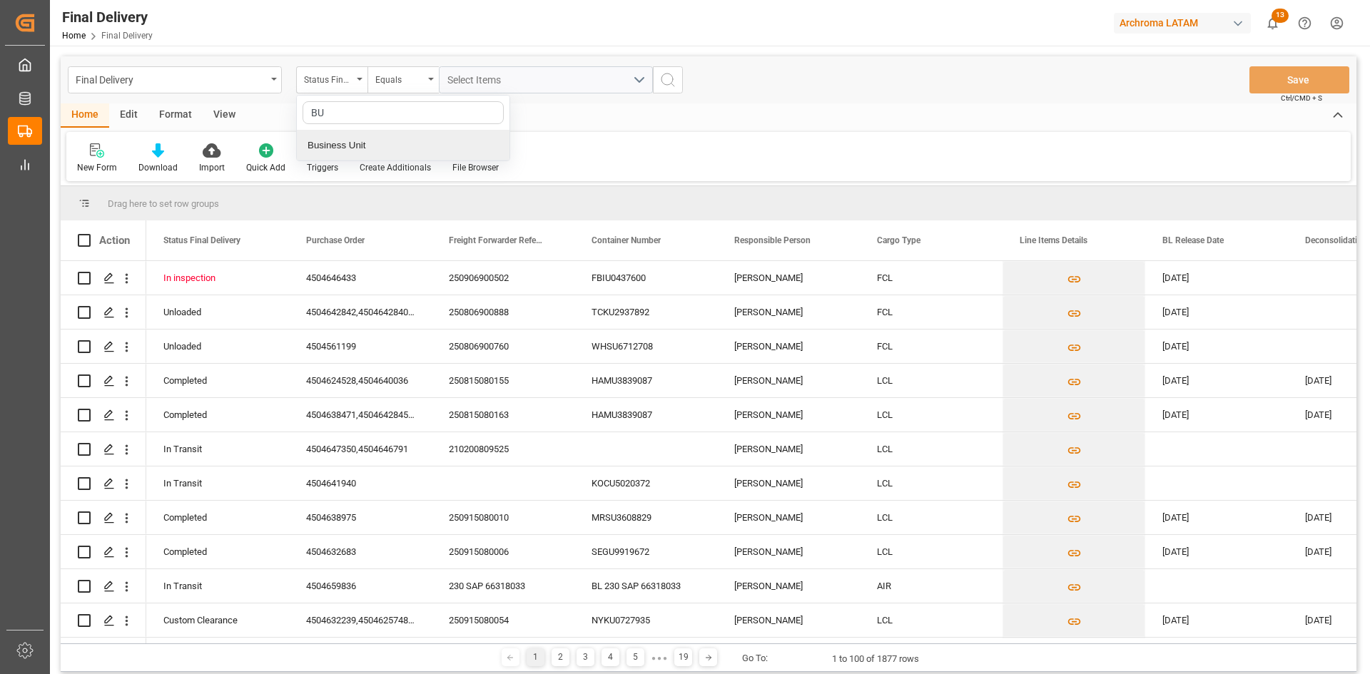
click at [374, 144] on div "Business Unit" at bounding box center [403, 146] width 213 height 30
type input "p"
type input "PT"
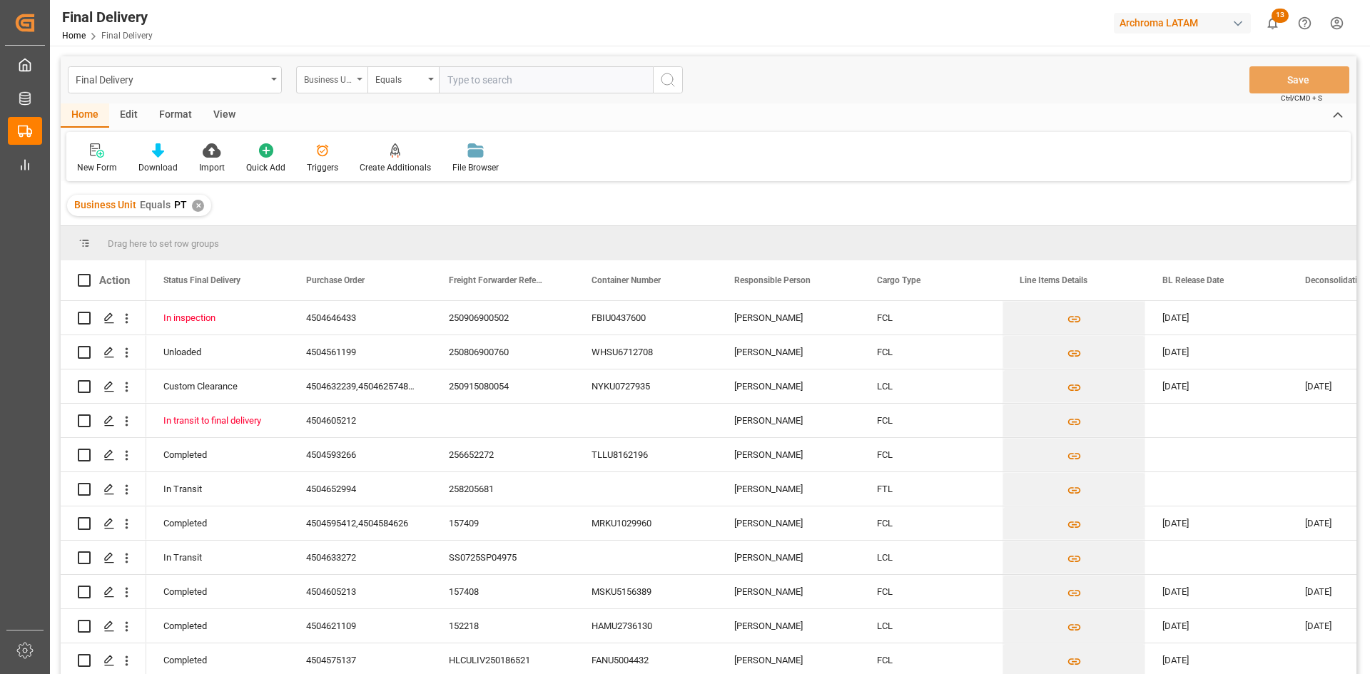
click at [335, 67] on div "Business Unit" at bounding box center [331, 79] width 71 height 27
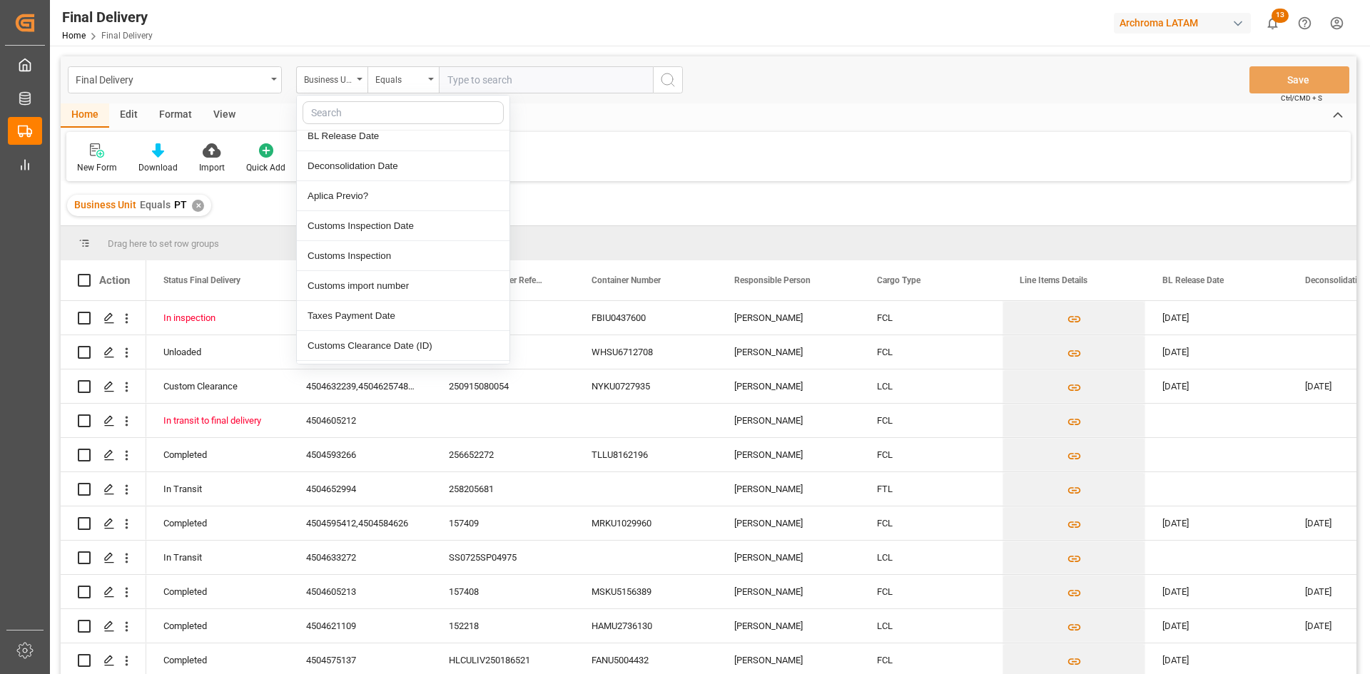
scroll to position [214, 0]
click at [410, 293] on div "Taxes Payment Date" at bounding box center [403, 291] width 213 height 30
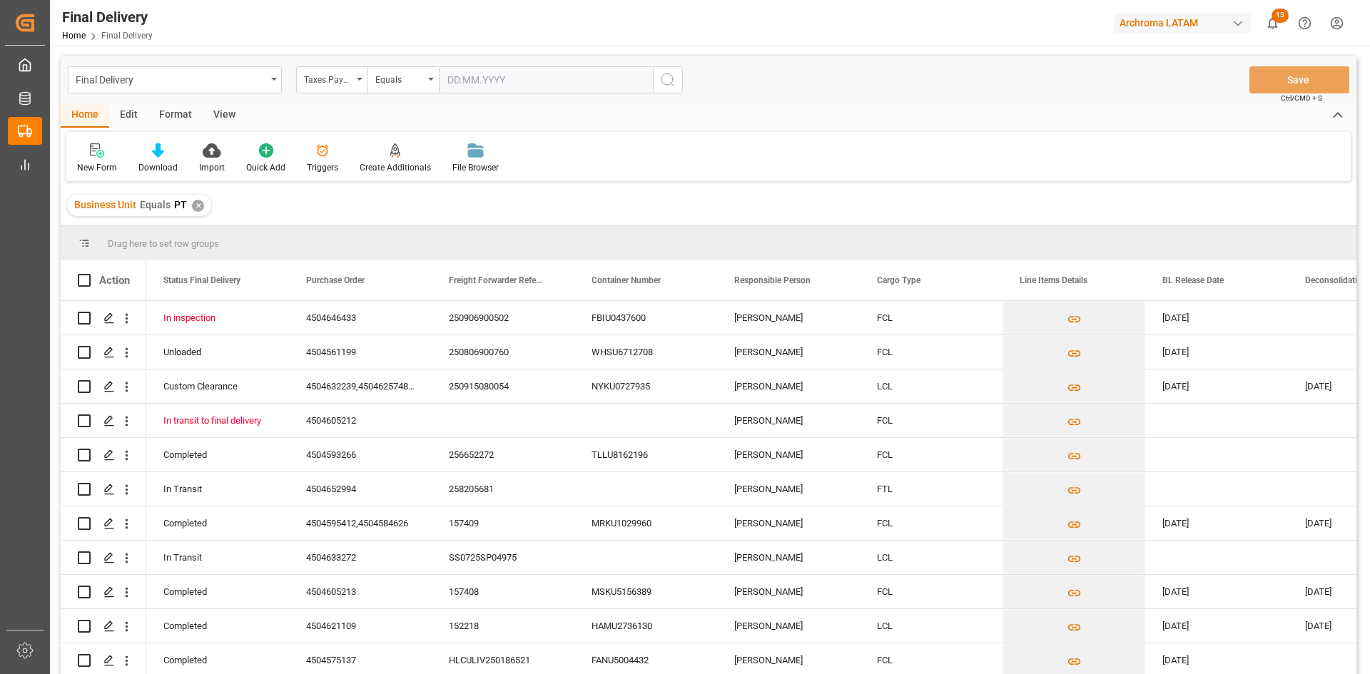
click at [522, 77] on input "text" at bounding box center [546, 79] width 214 height 27
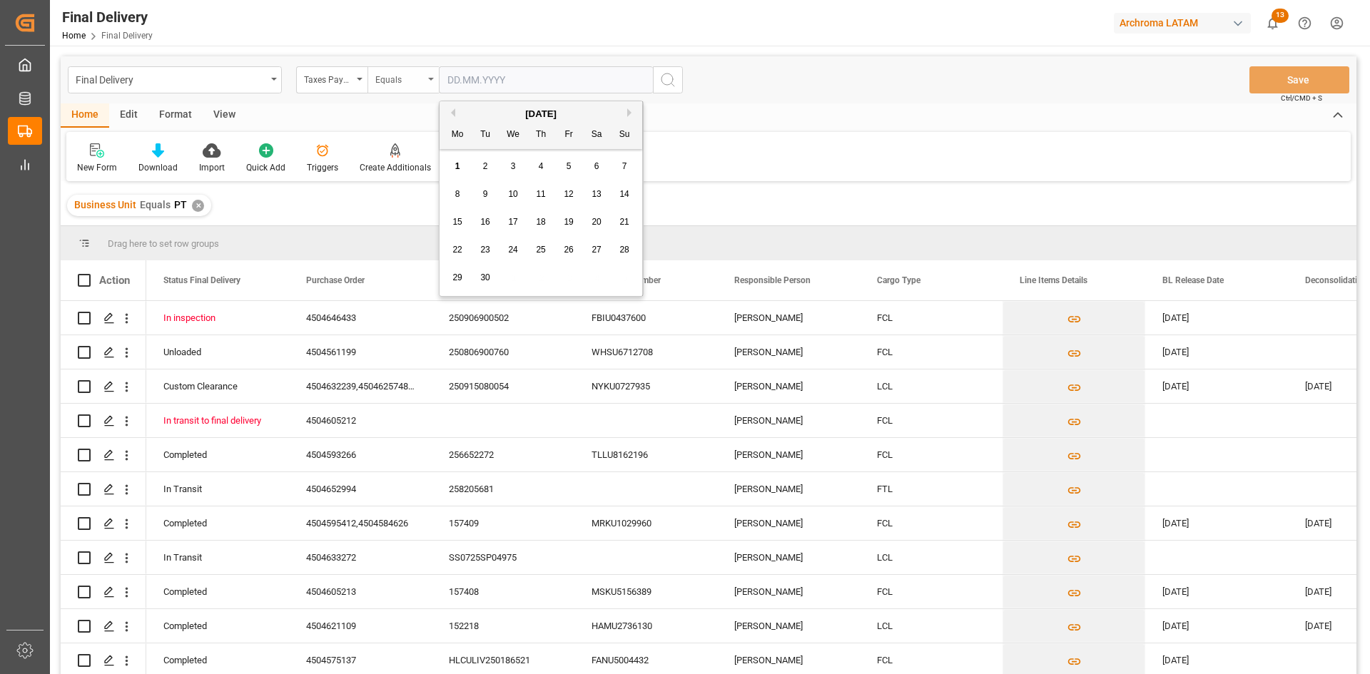
click at [417, 81] on div "Equals" at bounding box center [399, 78] width 49 height 16
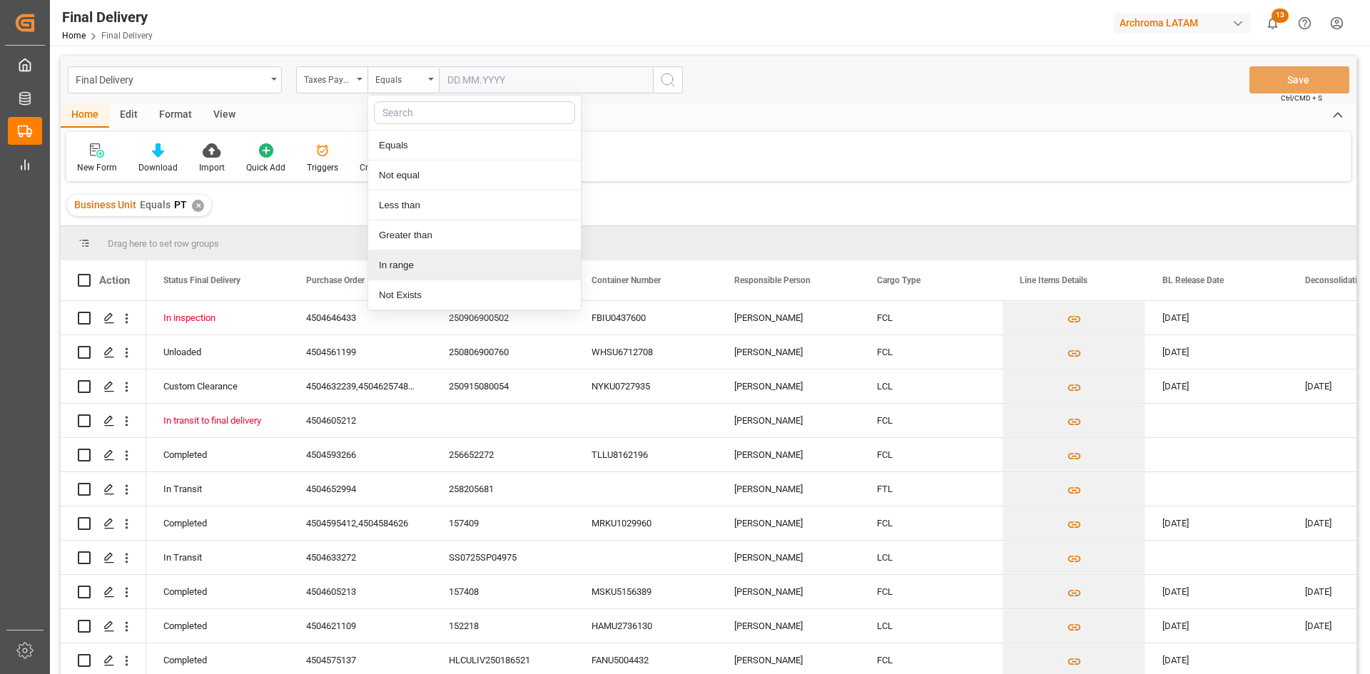
click at [437, 260] on div "In range" at bounding box center [474, 265] width 213 height 30
click at [470, 78] on input "text" at bounding box center [492, 79] width 107 height 27
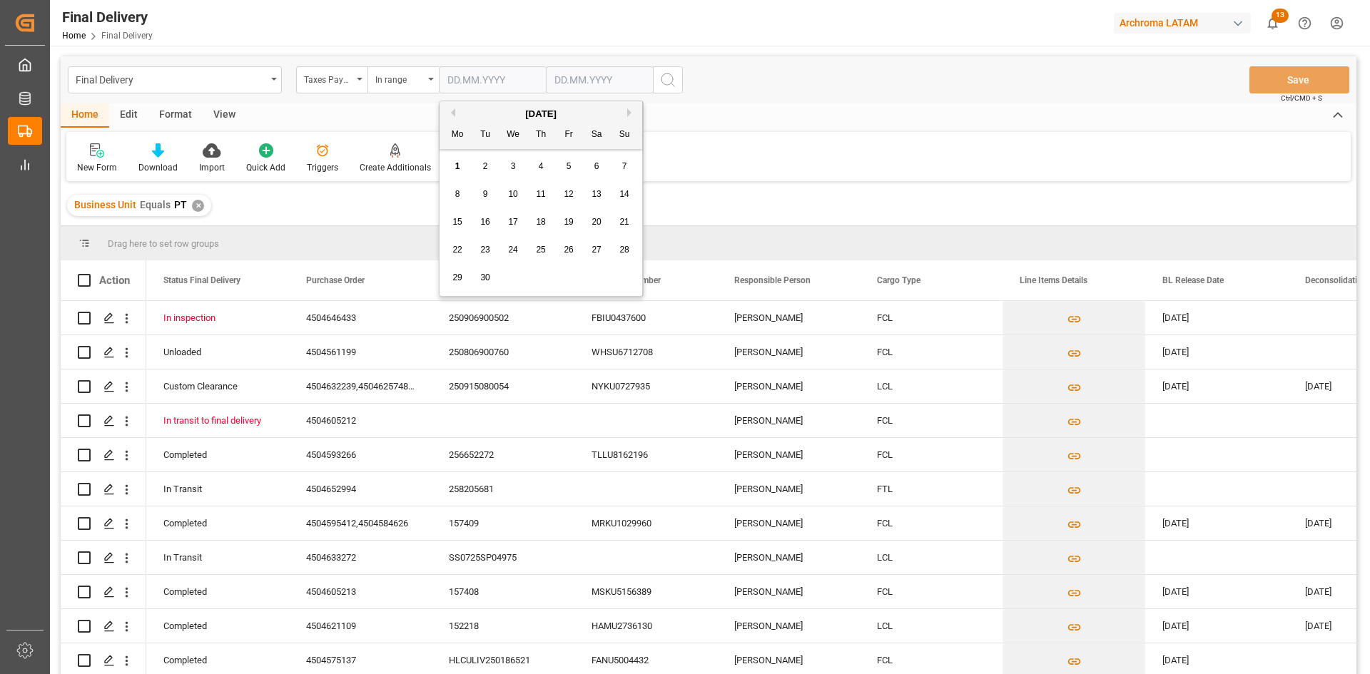
click at [452, 111] on button "Previous Month" at bounding box center [451, 112] width 9 height 9
click at [562, 167] on div "1" at bounding box center [569, 166] width 18 height 17
type input "[DATE]"
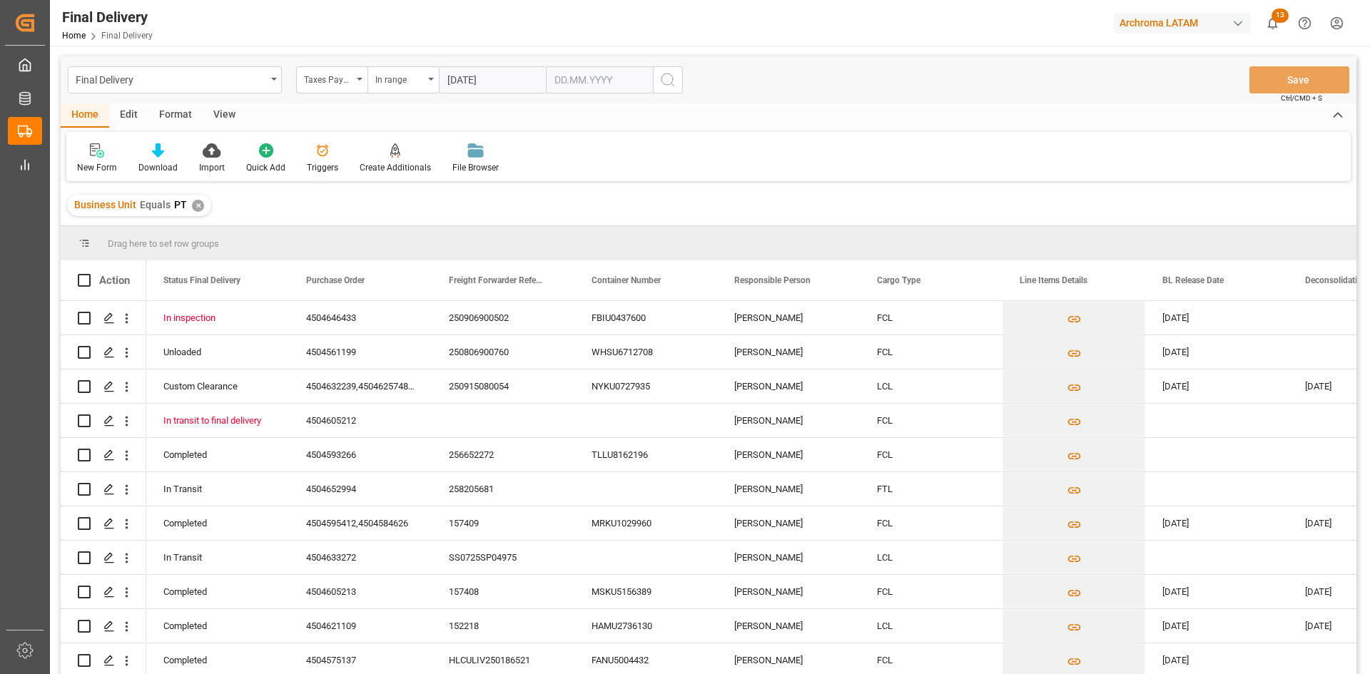
click at [546, 84] on input "text" at bounding box center [492, 79] width 107 height 27
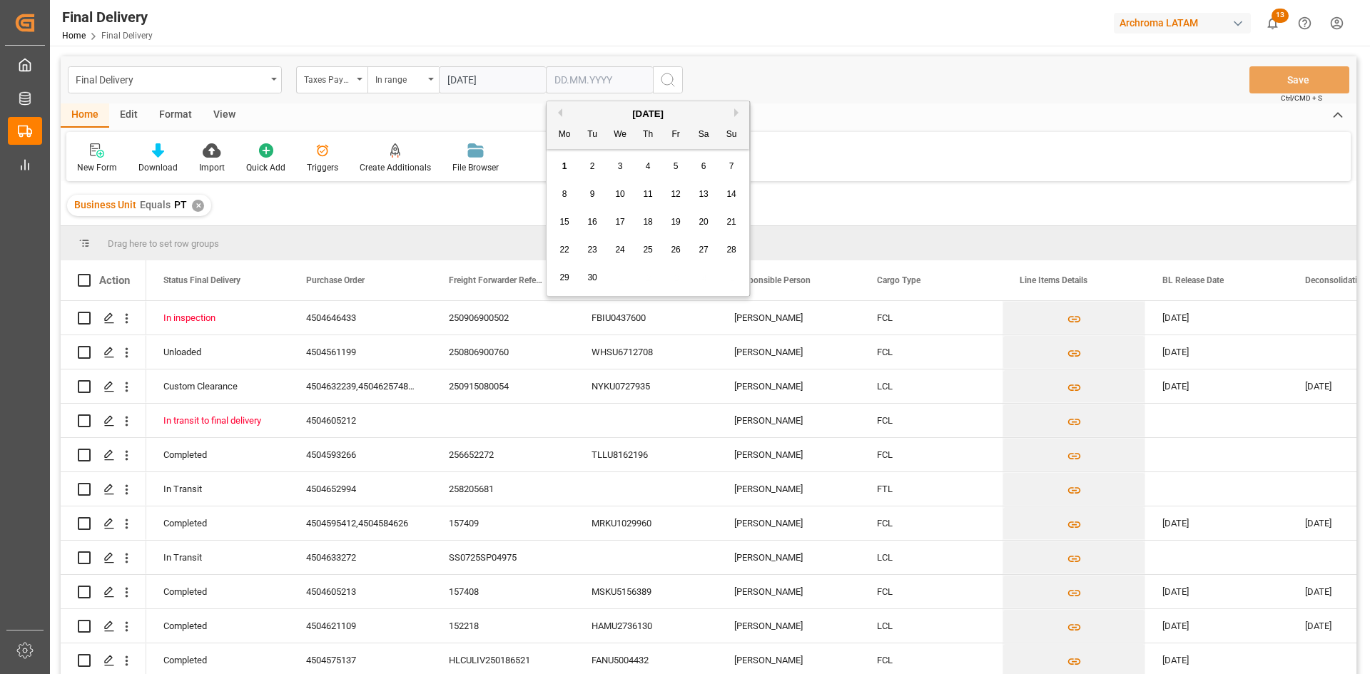
click at [562, 114] on button "Previous Month" at bounding box center [558, 112] width 9 height 9
click at [729, 279] on span "31" at bounding box center [730, 278] width 9 height 10
type input "[DATE]"
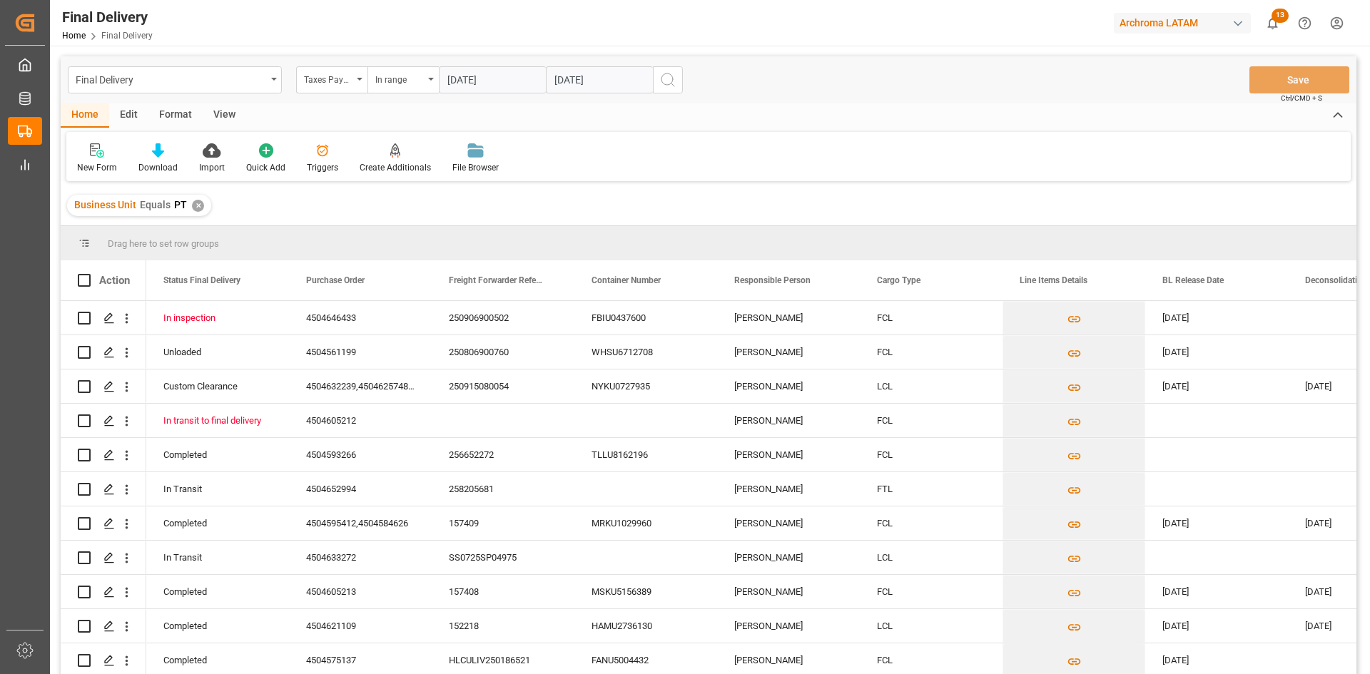
click at [667, 83] on icon "search button" at bounding box center [667, 79] width 17 height 17
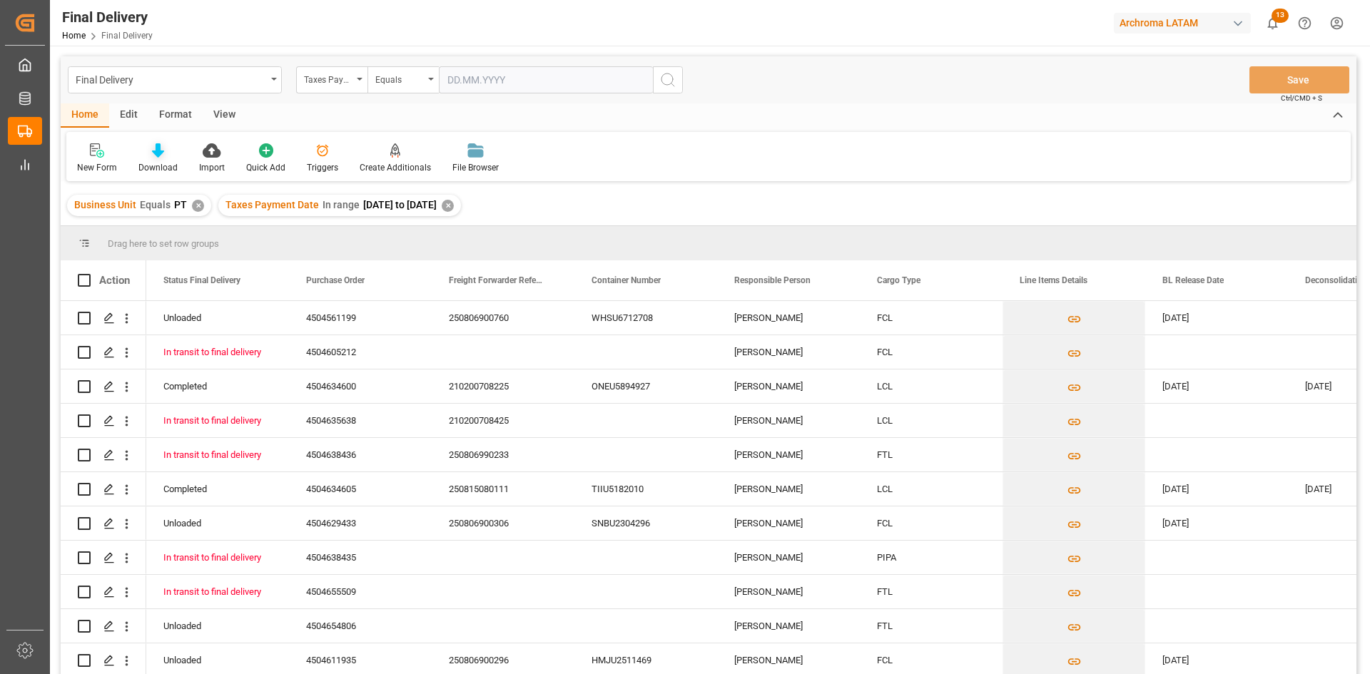
click at [164, 156] on div at bounding box center [157, 150] width 39 height 15
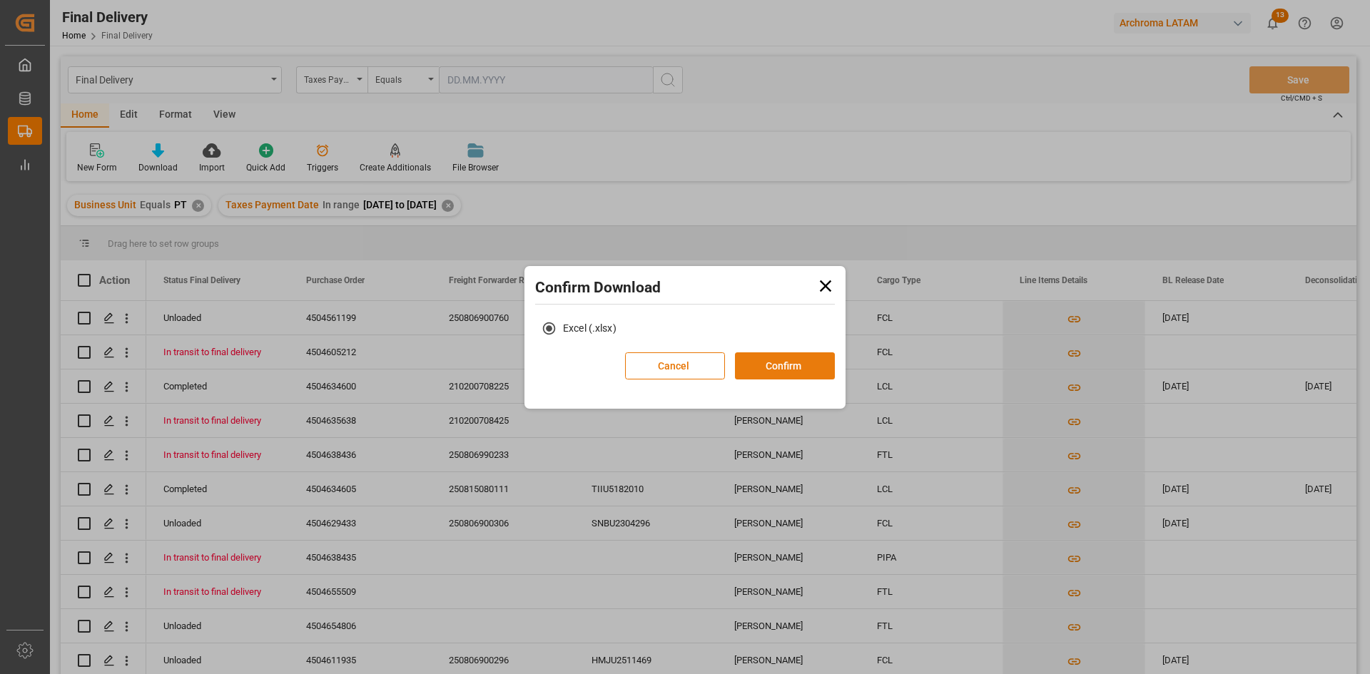
click at [761, 361] on button "Confirm" at bounding box center [785, 366] width 100 height 27
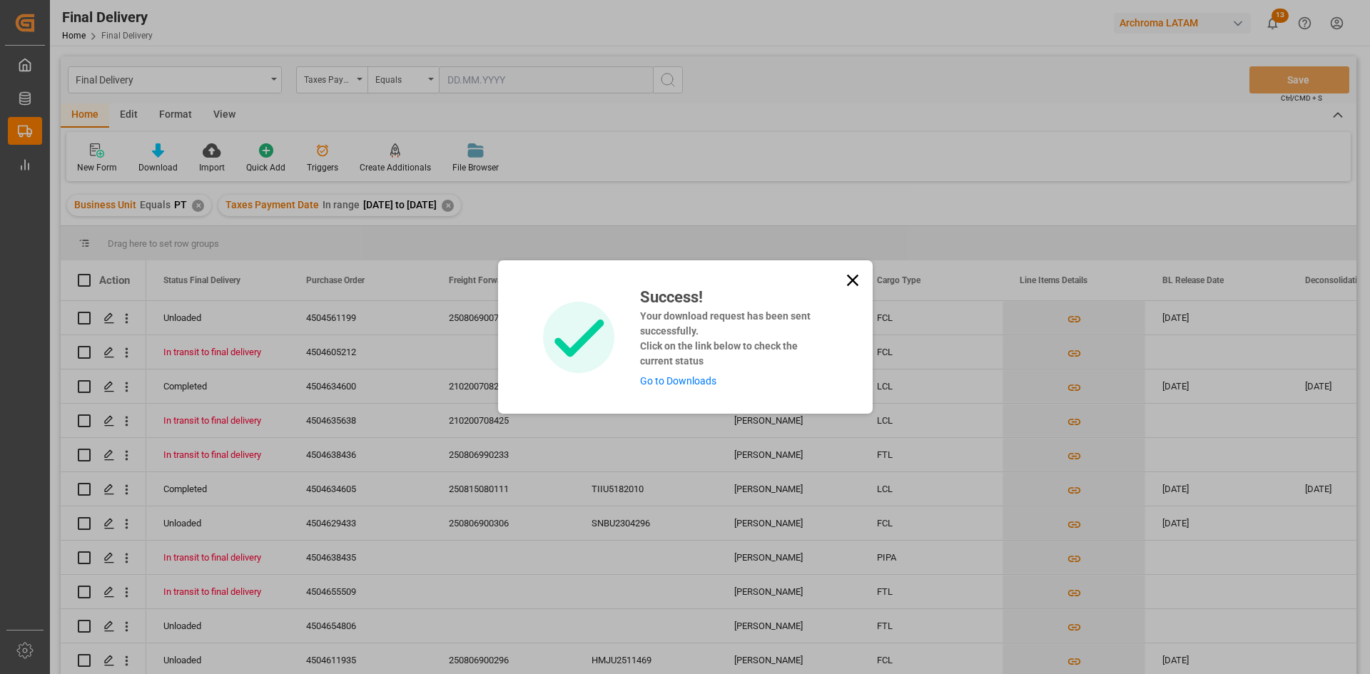
click at [677, 378] on link "Go to Downloads" at bounding box center [678, 380] width 76 height 11
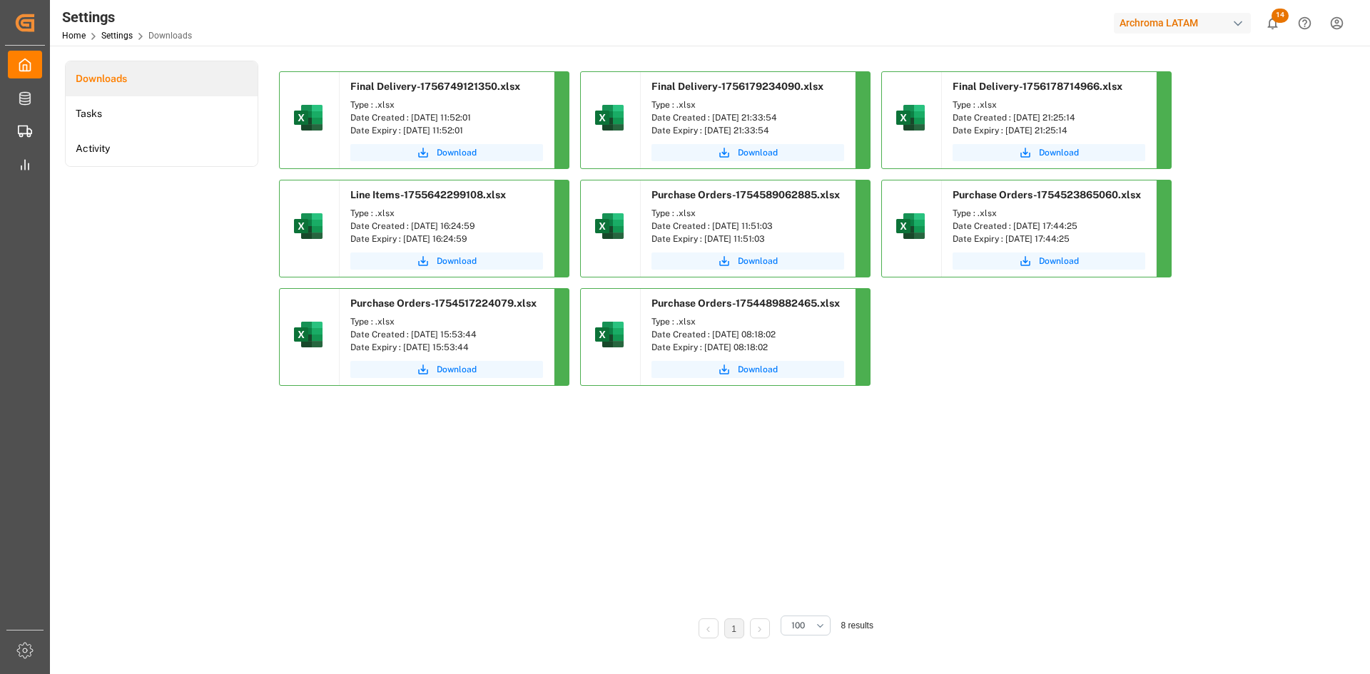
click at [443, 138] on div "Type : .xlsx Date Created : [DATE] 11:52:01 Date Expiry : [DATE] 11:52:01" at bounding box center [447, 118] width 214 height 46
click at [450, 152] on span "Download" at bounding box center [457, 152] width 40 height 13
